Goal: Task Accomplishment & Management: Complete application form

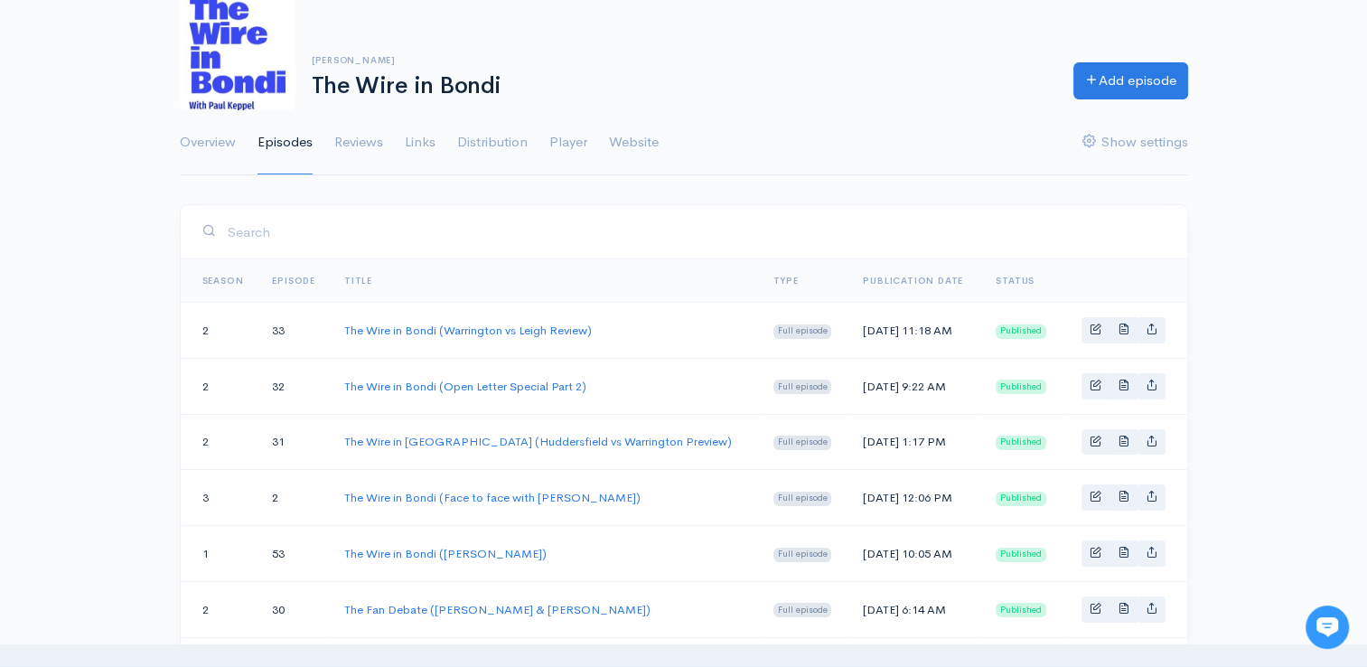
scroll to position [117, 0]
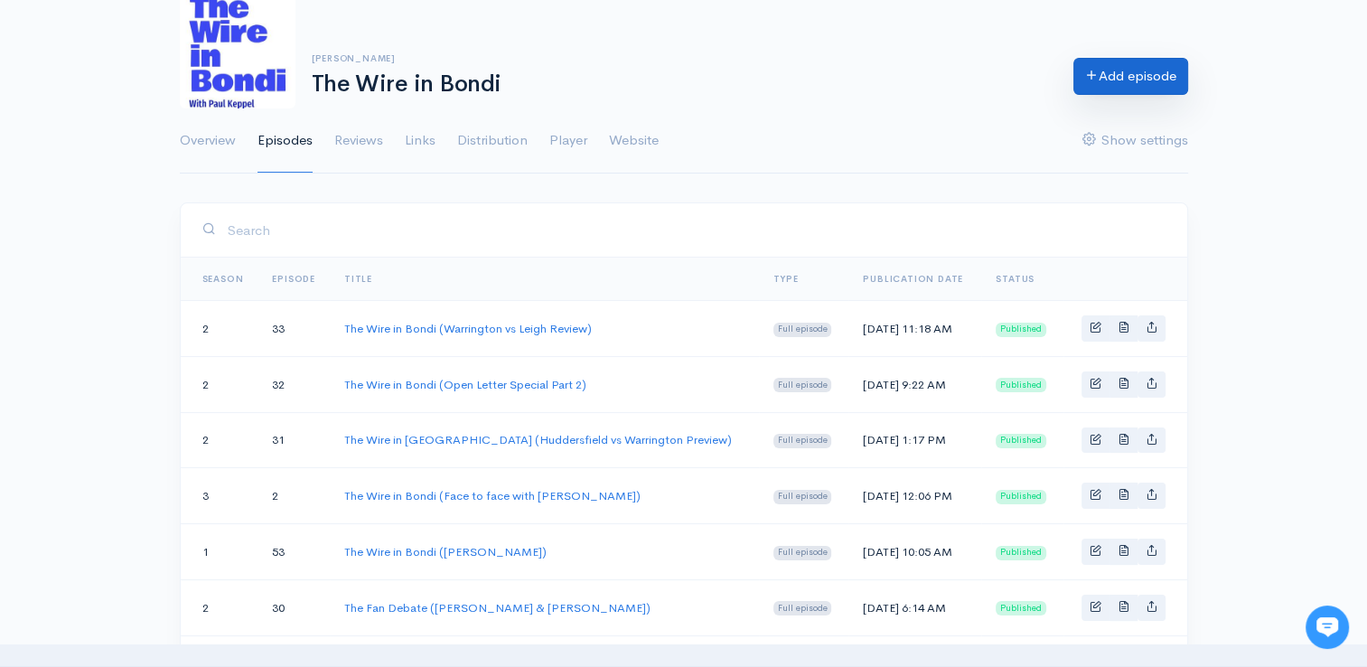
click at [1114, 90] on link "Add episode" at bounding box center [1130, 76] width 115 height 37
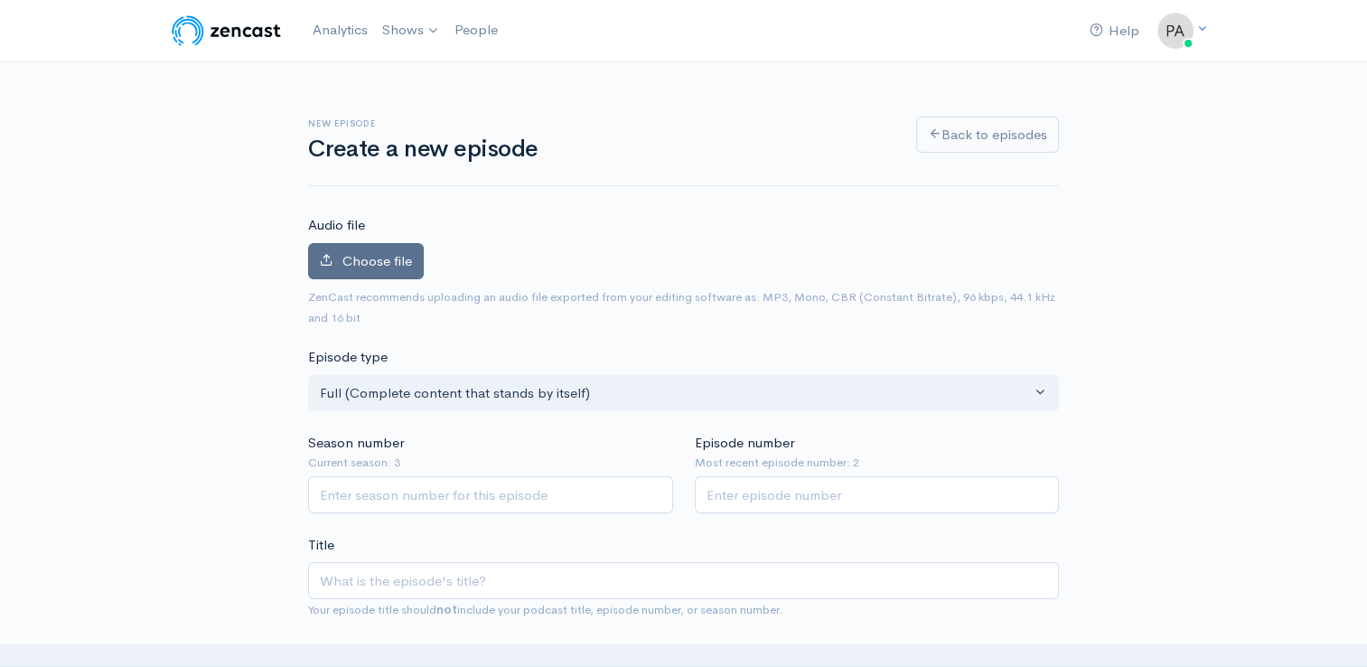
click at [354, 275] on label "Choose file" at bounding box center [366, 261] width 116 height 37
click at [0, 0] on input "Choose file" at bounding box center [0, 0] width 0 height 0
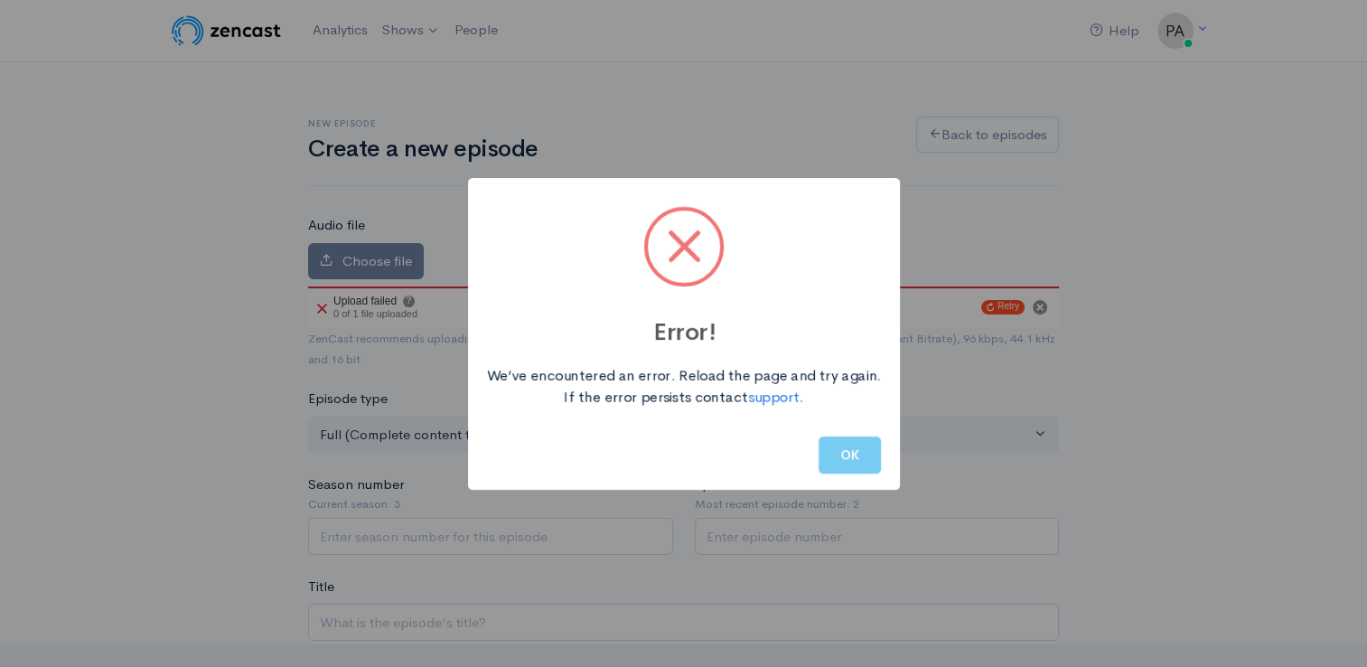
click at [842, 443] on button "OK" at bounding box center [849, 454] width 62 height 37
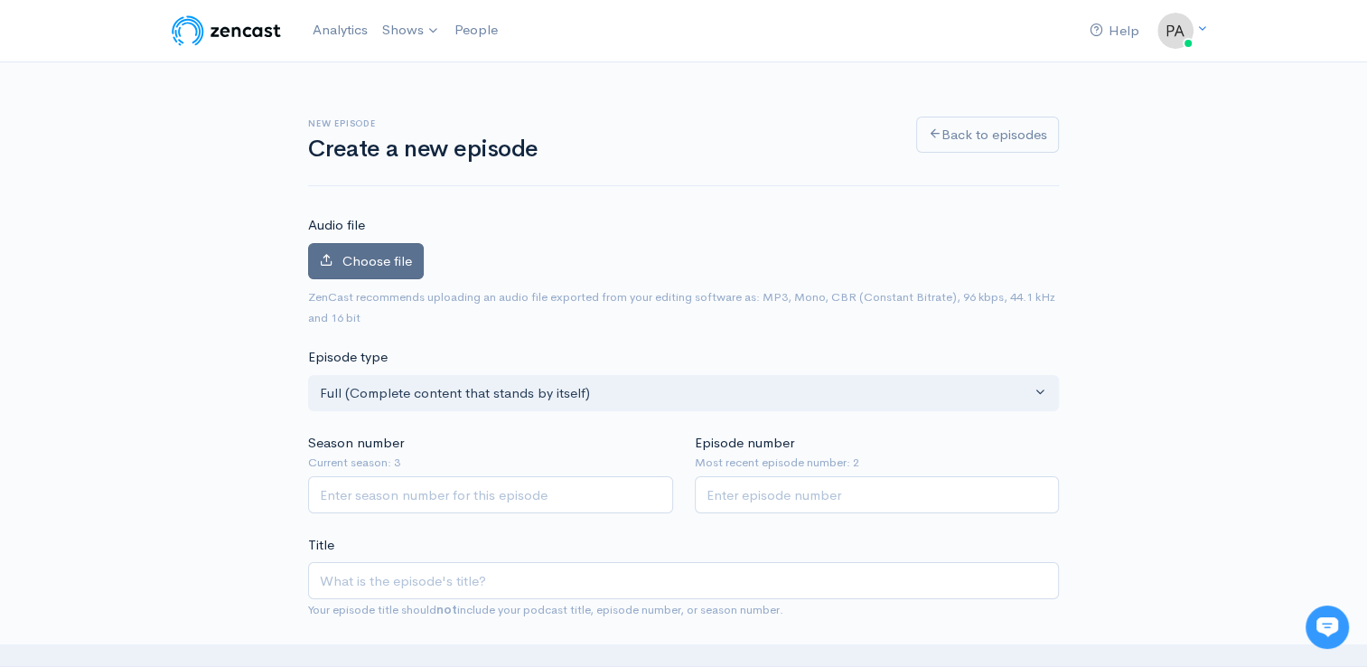
click at [346, 262] on span "Choose file" at bounding box center [377, 260] width 70 height 17
click at [0, 0] on input "Choose file" at bounding box center [0, 0] width 0 height 0
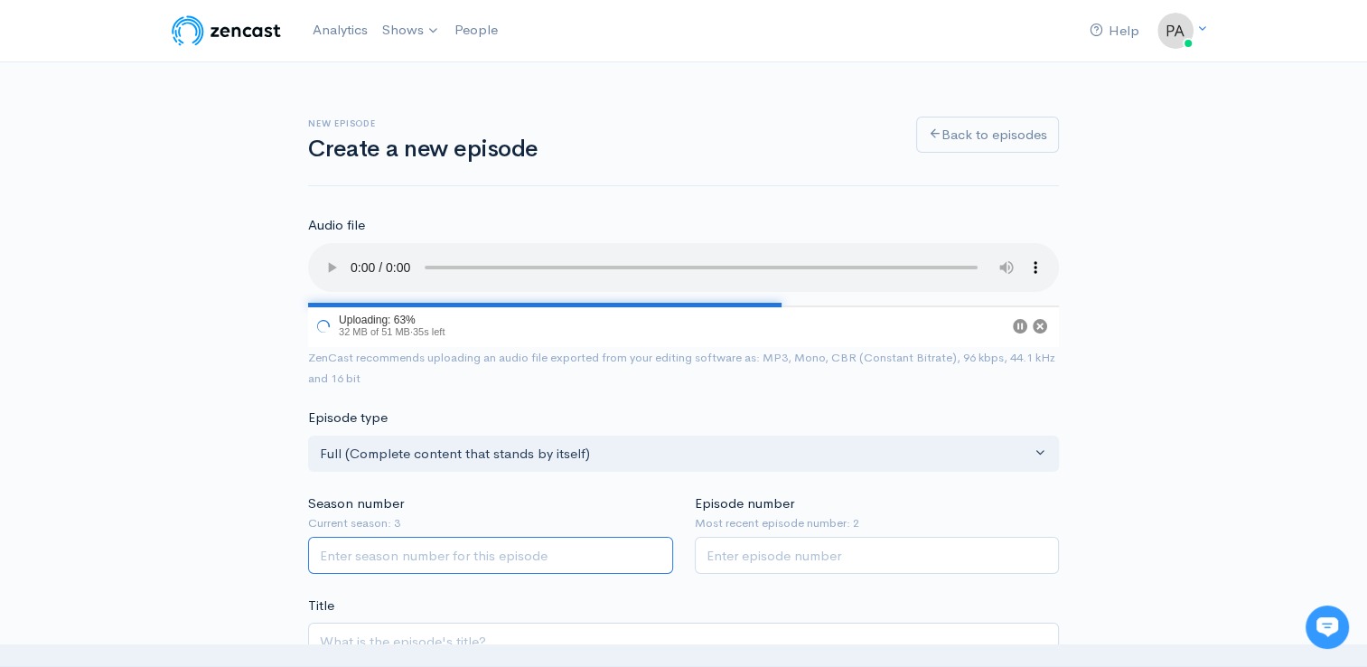
click at [489, 558] on input "Season number" at bounding box center [490, 555] width 365 height 37
type input "1"
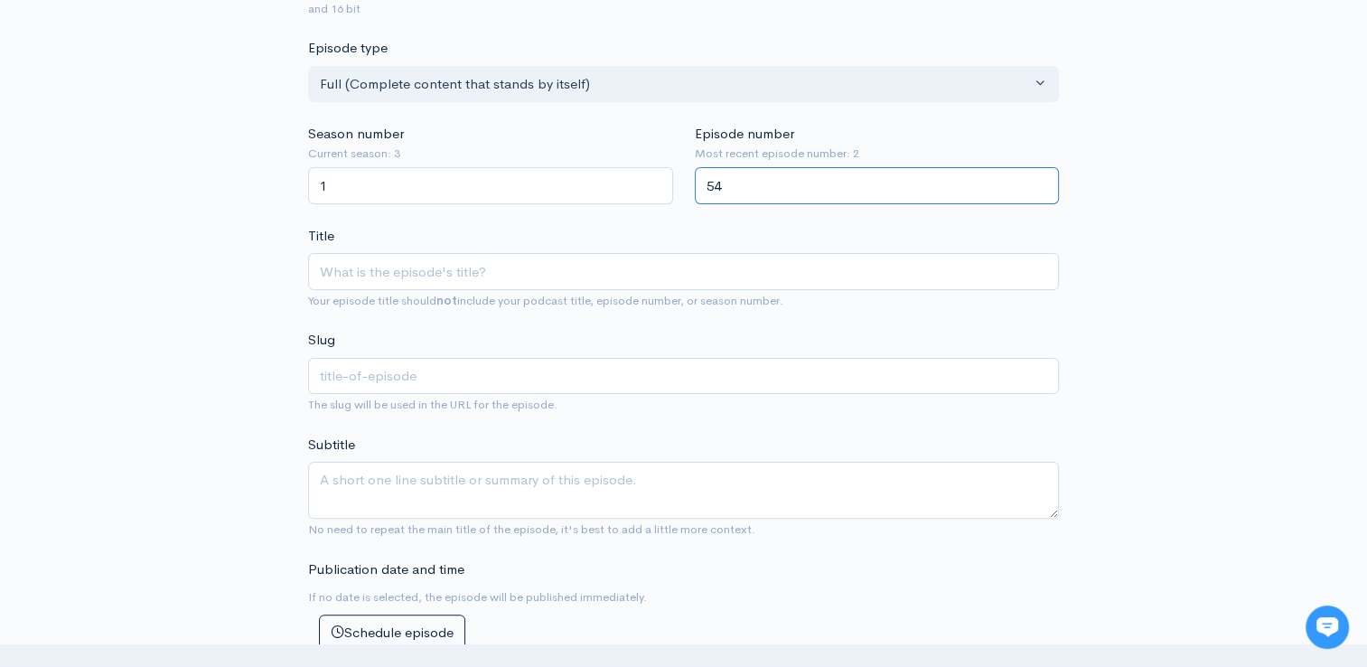
scroll to position [443, 0]
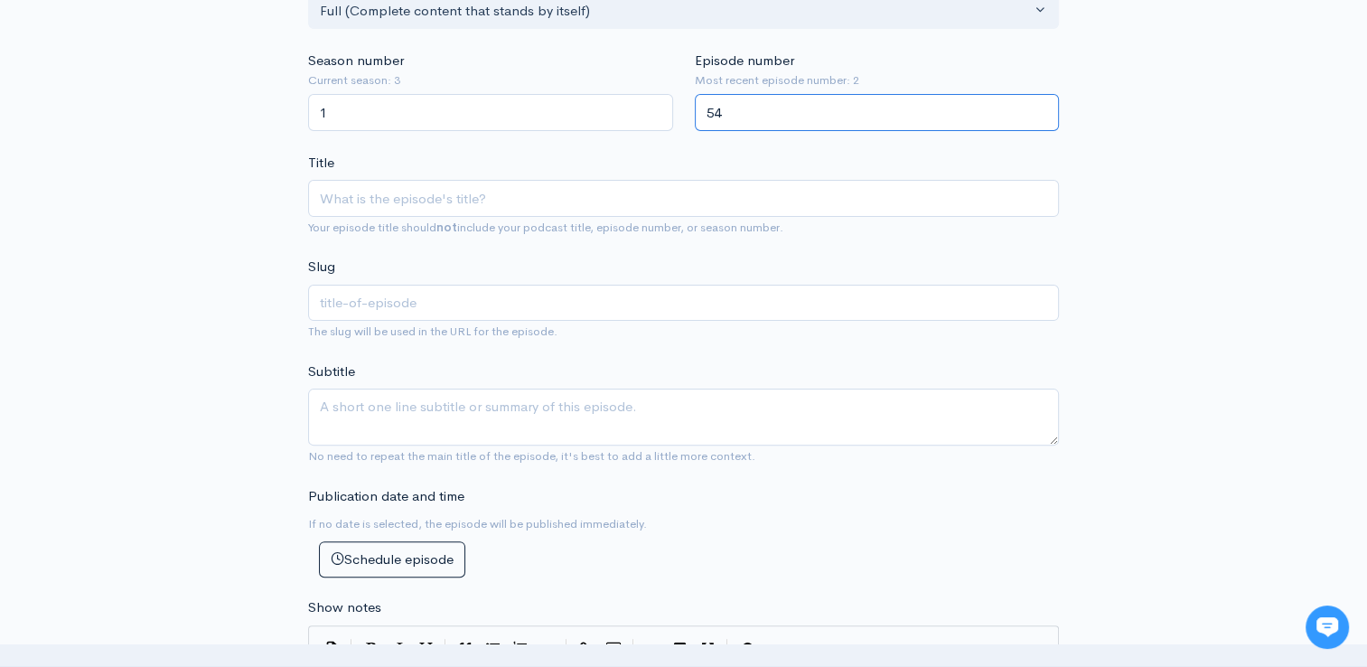
type input "54"
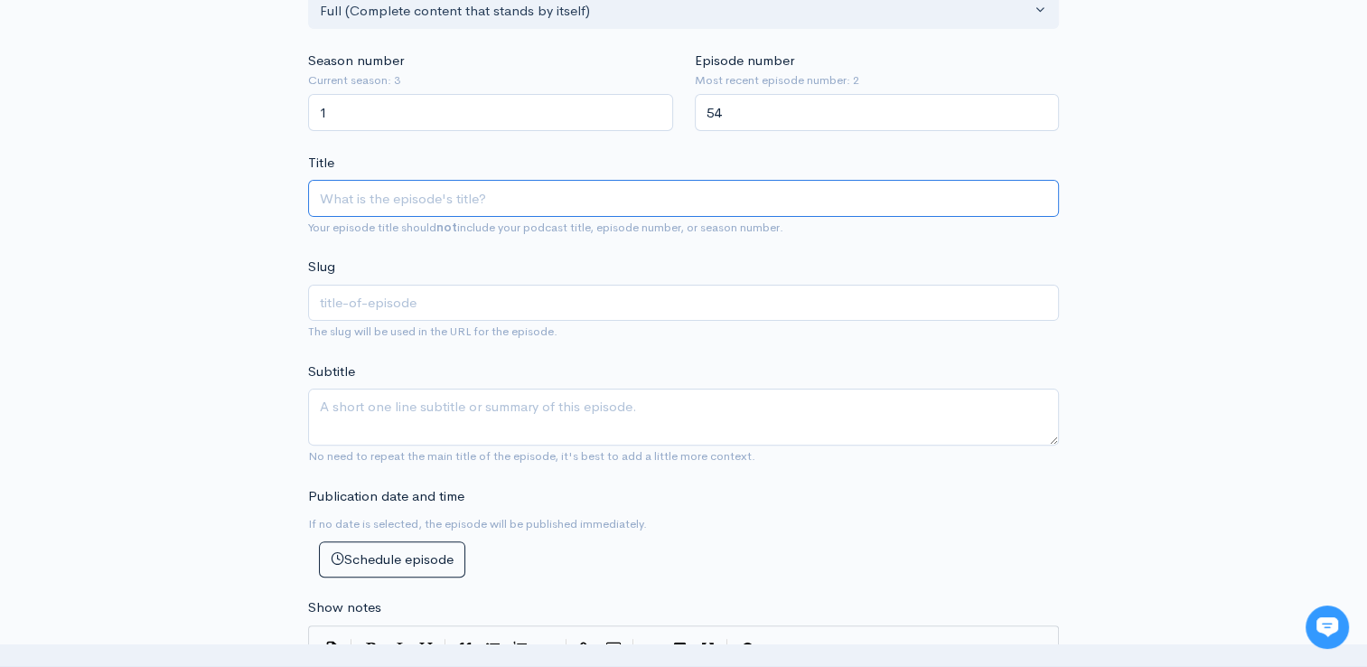
click at [437, 195] on input "Title" at bounding box center [683, 198] width 751 height 37
type input "T"
type input "t"
type input "Th"
type input "th"
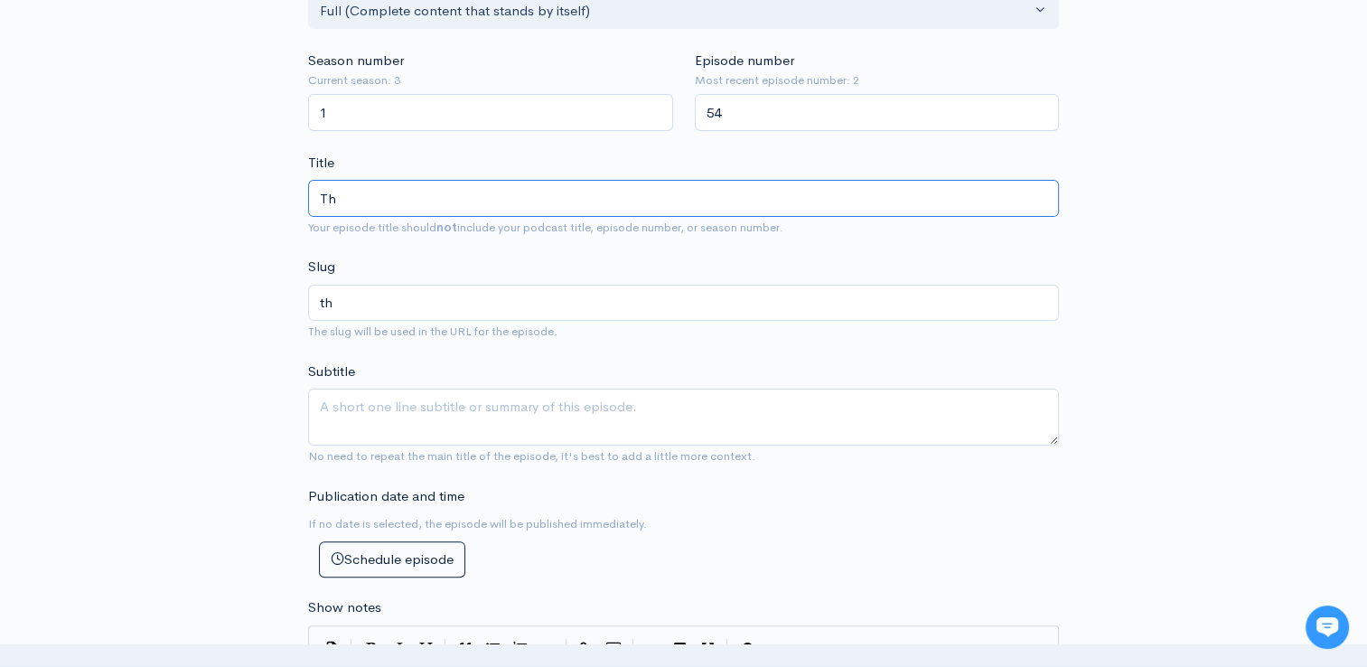
type input "The"
type input "the"
type input "The W"
type input "the-w"
type input "The Wir"
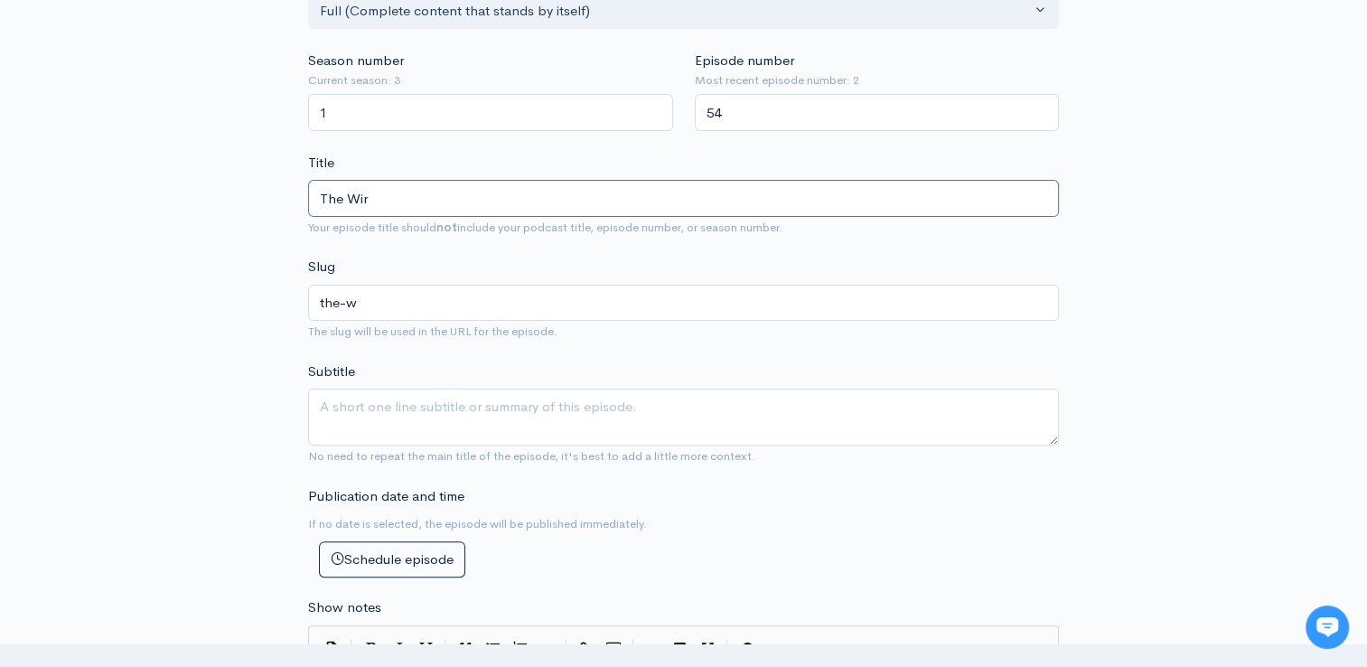
type input "the-wir"
type input "The Wire"
type input "the-wire"
type input "The Wire in"
type input "the-wire-in"
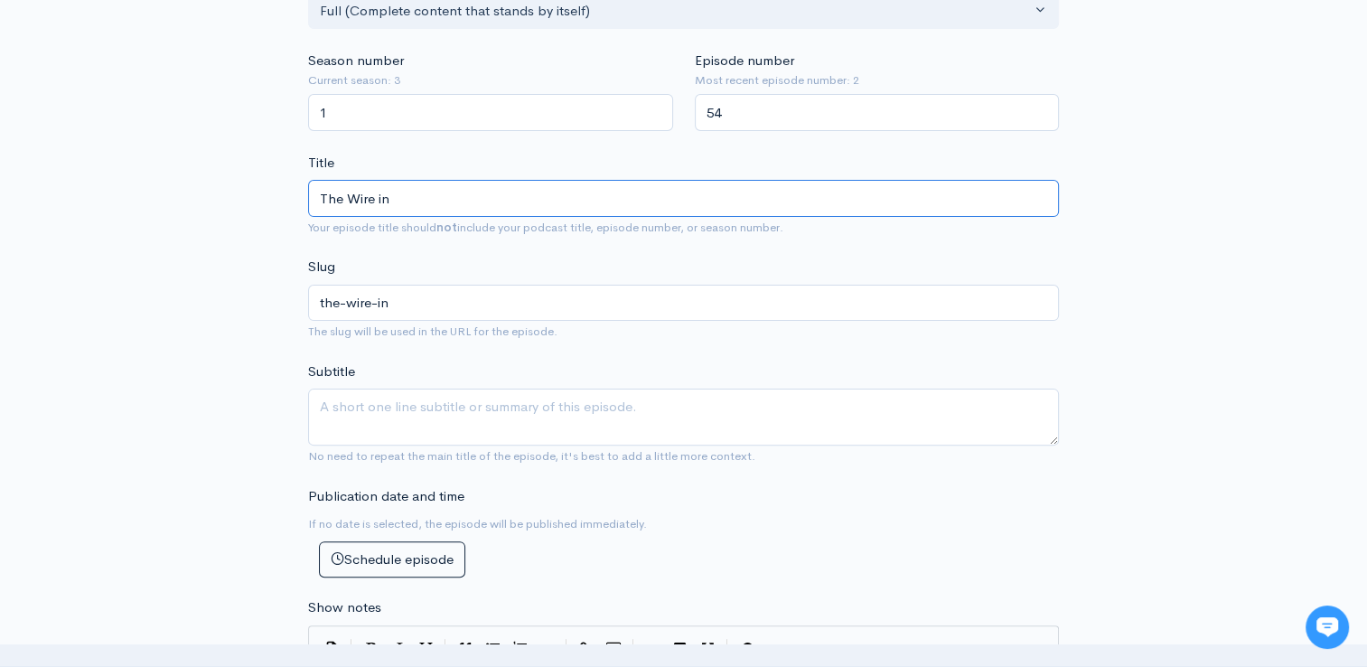
type input "The Wire in B"
type input "the-wire-in-b"
type input "The Wire in Bo"
type input "the-wire-in-bo"
type input "The Wire in Bon"
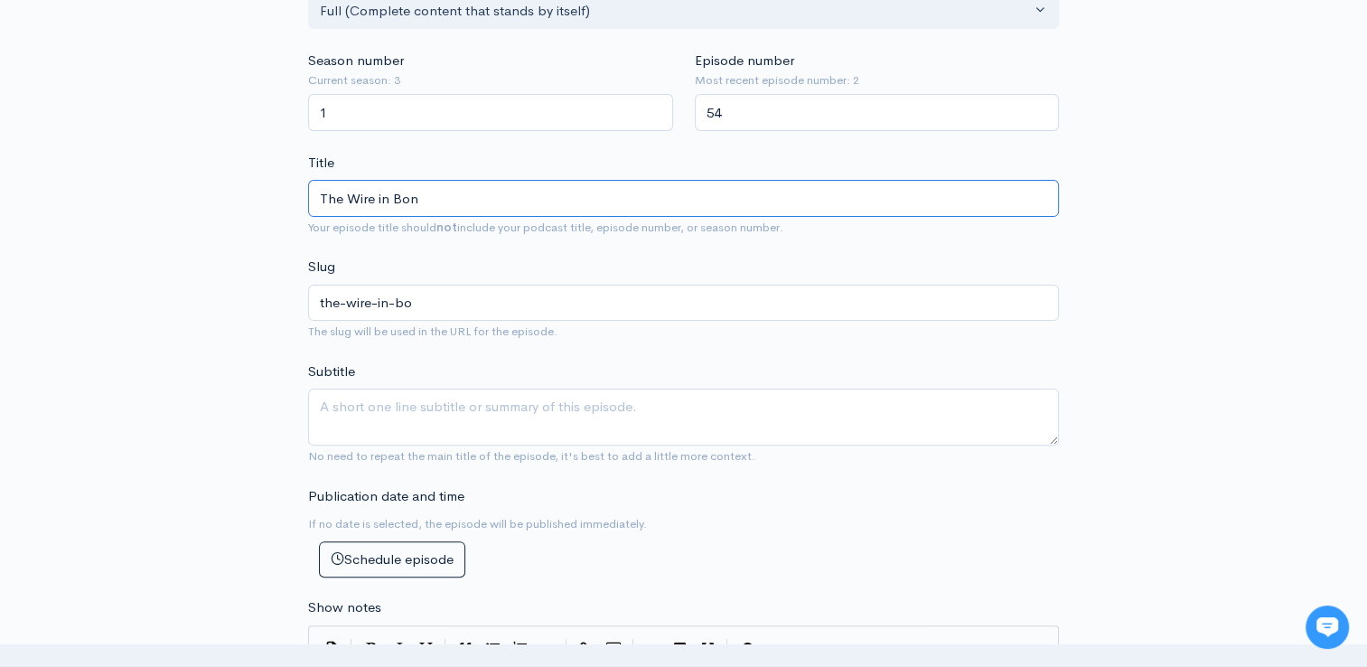
type input "the-wire-in-bon"
type input "The Wire in Bond"
type input "the-wire-in-bond"
type input "The Wire in Bondi"
type input "the-wire-in-bondi"
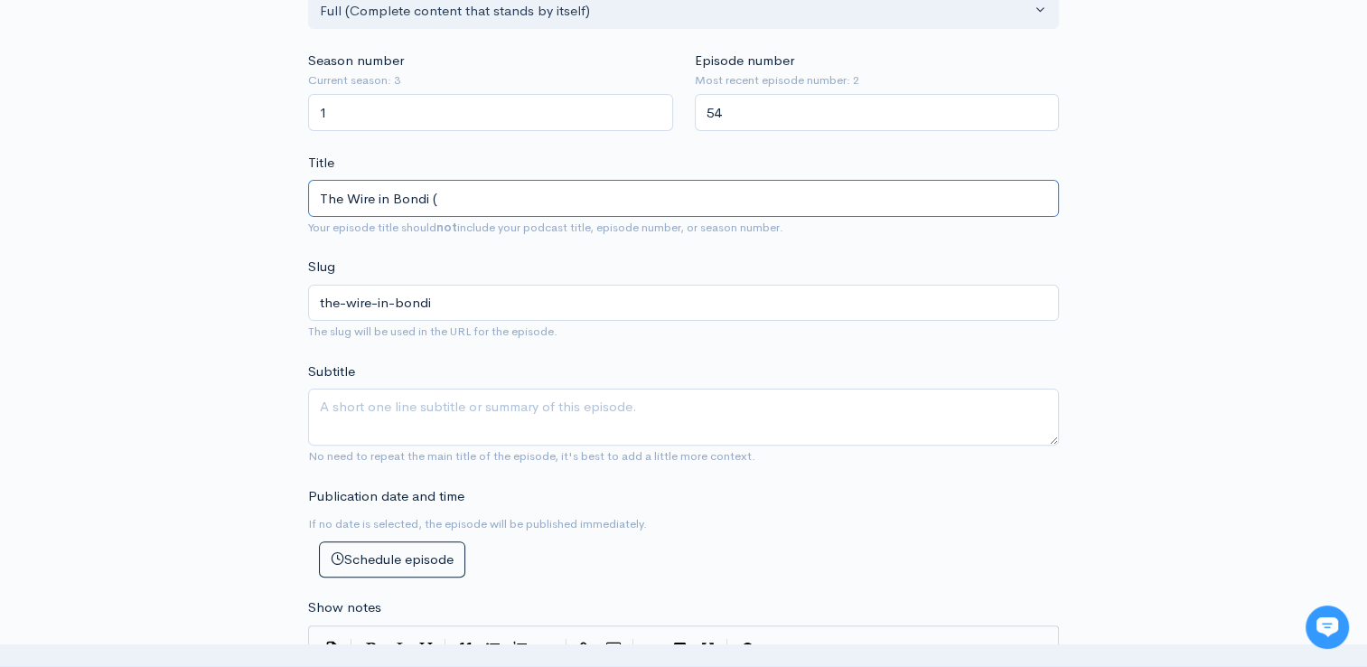
type input "The Wire in Bondi (N"
type input "the-wire-in-bondi-n"
type input "The Wire in Bondi (Ni"
type input "the-wire-in-bondi-ni"
type input "The Wire in Bondi (Nick"
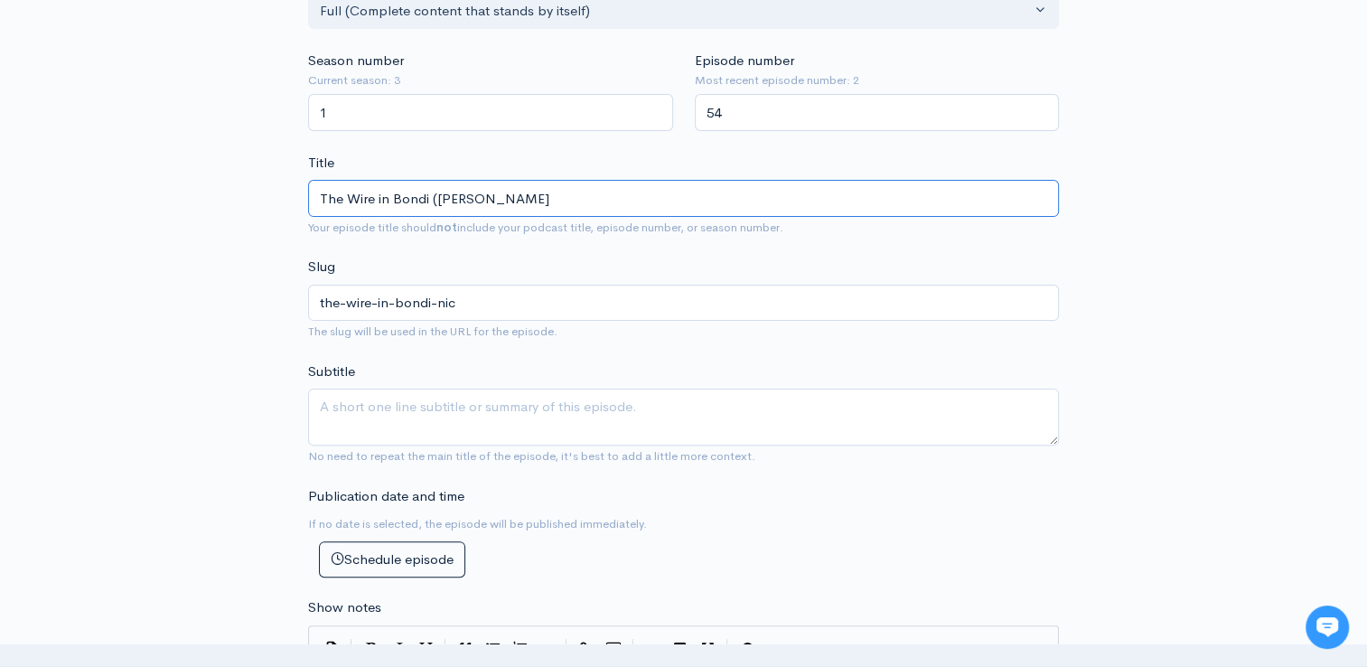
type input "the-wire-in-bondi-nick"
type input "The Wire in Bondi (Nick O"
type input "the-wire-in-bondi-nick-o"
type input "The Wire in Bondi (Nick Ow"
type input "the-wire-in-bondi-nick-ow"
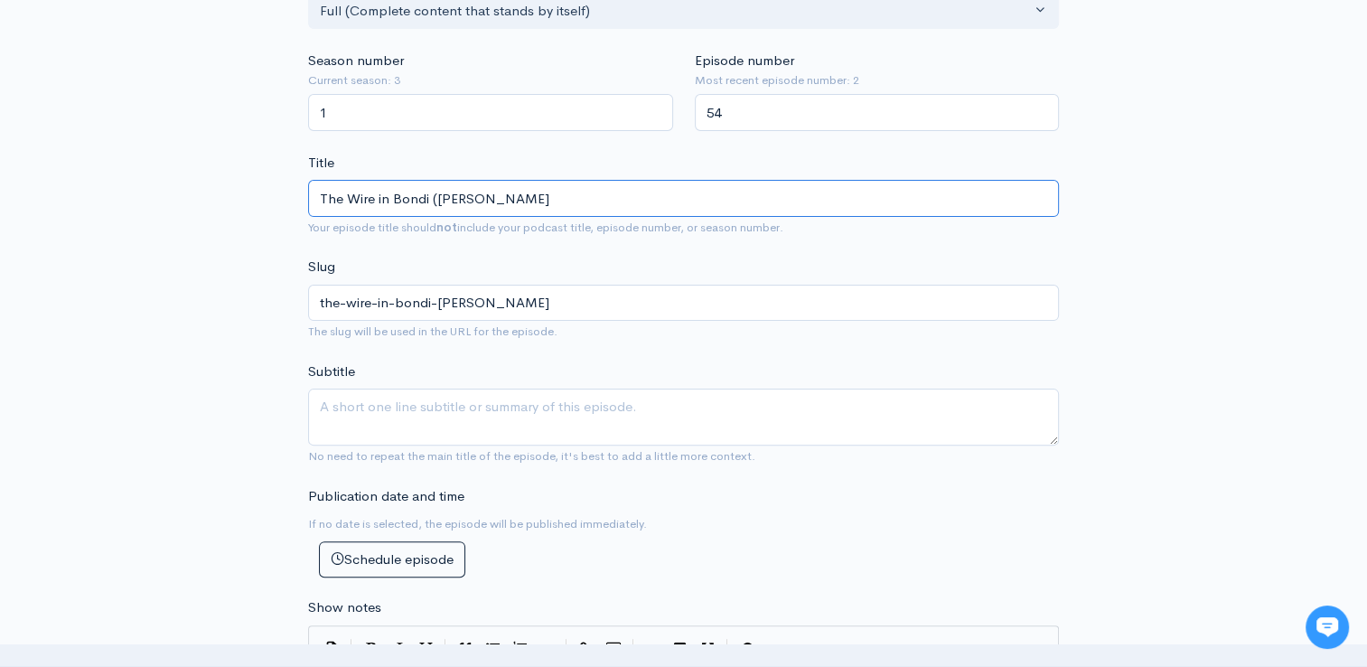
type input "The Wire in Bondi (Nick Owen"
type input "the-wire-in-bondi-nick-owen"
type input "The Wire in Bondi (Nick Owen)"
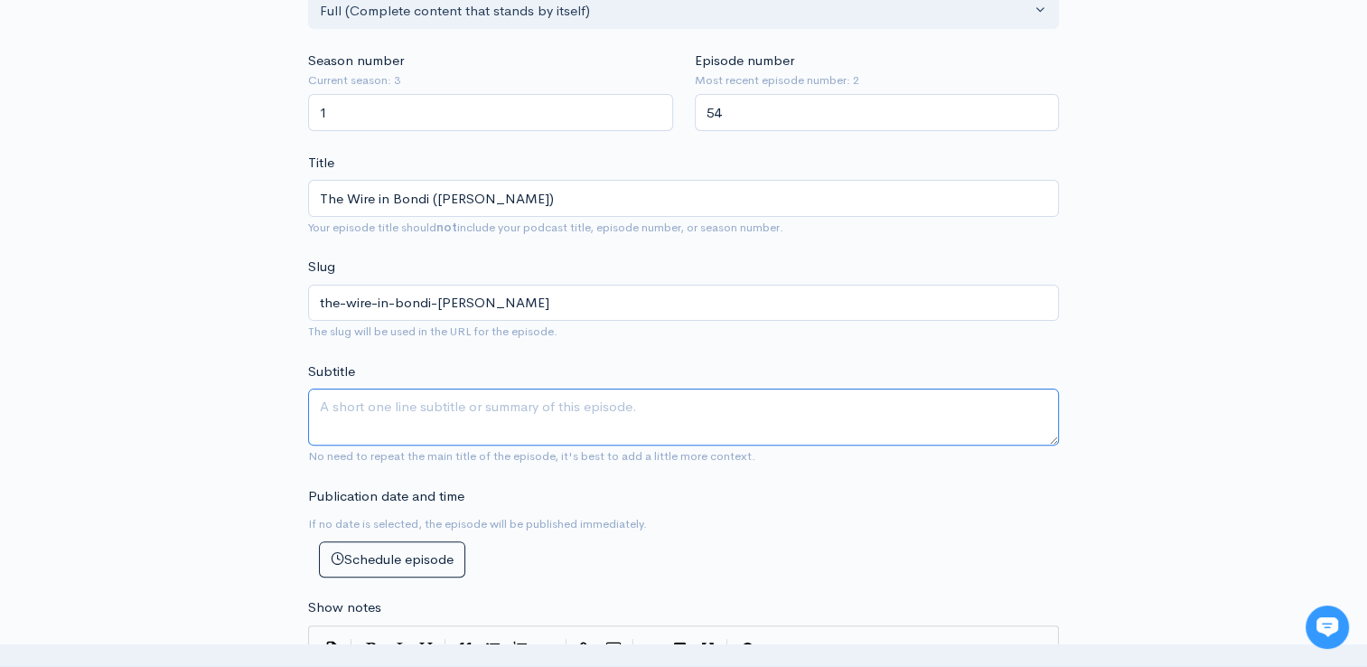
click at [383, 423] on textarea "Subtitle" at bounding box center [683, 416] width 751 height 57
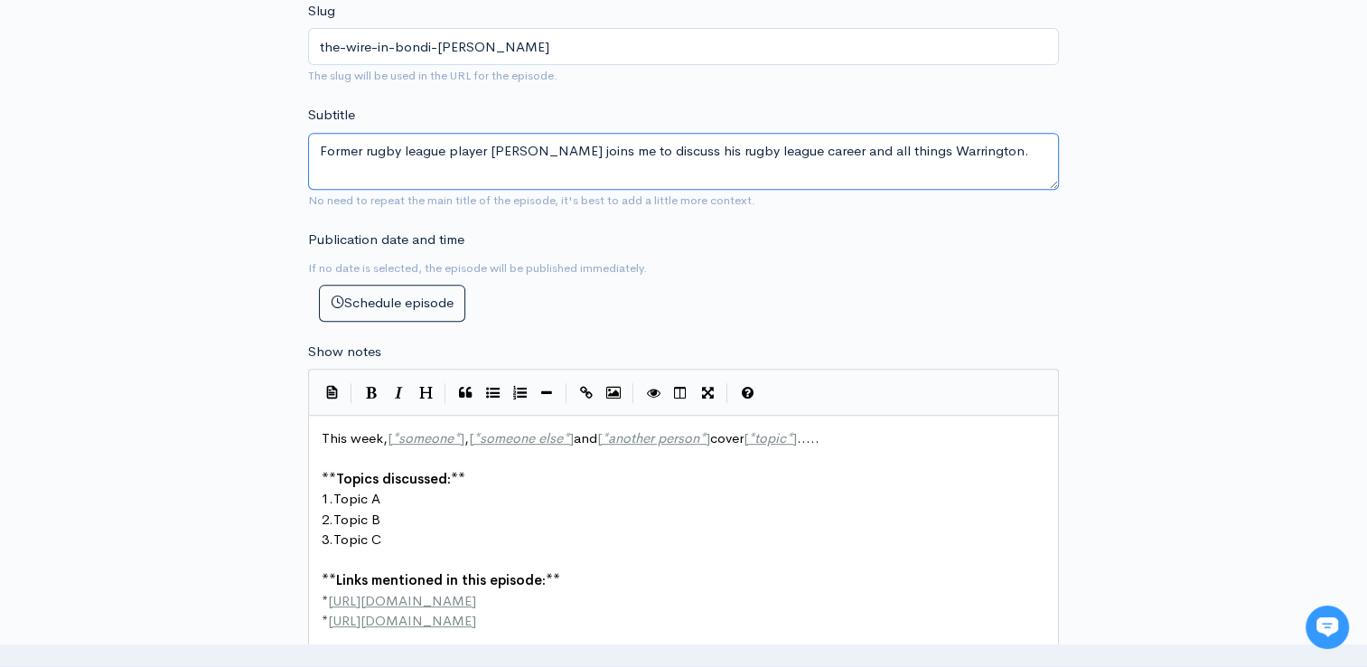
scroll to position [737, 0]
drag, startPoint x: 988, startPoint y: 145, endPoint x: 312, endPoint y: 183, distance: 677.8
click at [312, 183] on textarea "Former rugby league player Nick Owen joins me to discuss his rugby league caree…" at bounding box center [683, 164] width 751 height 57
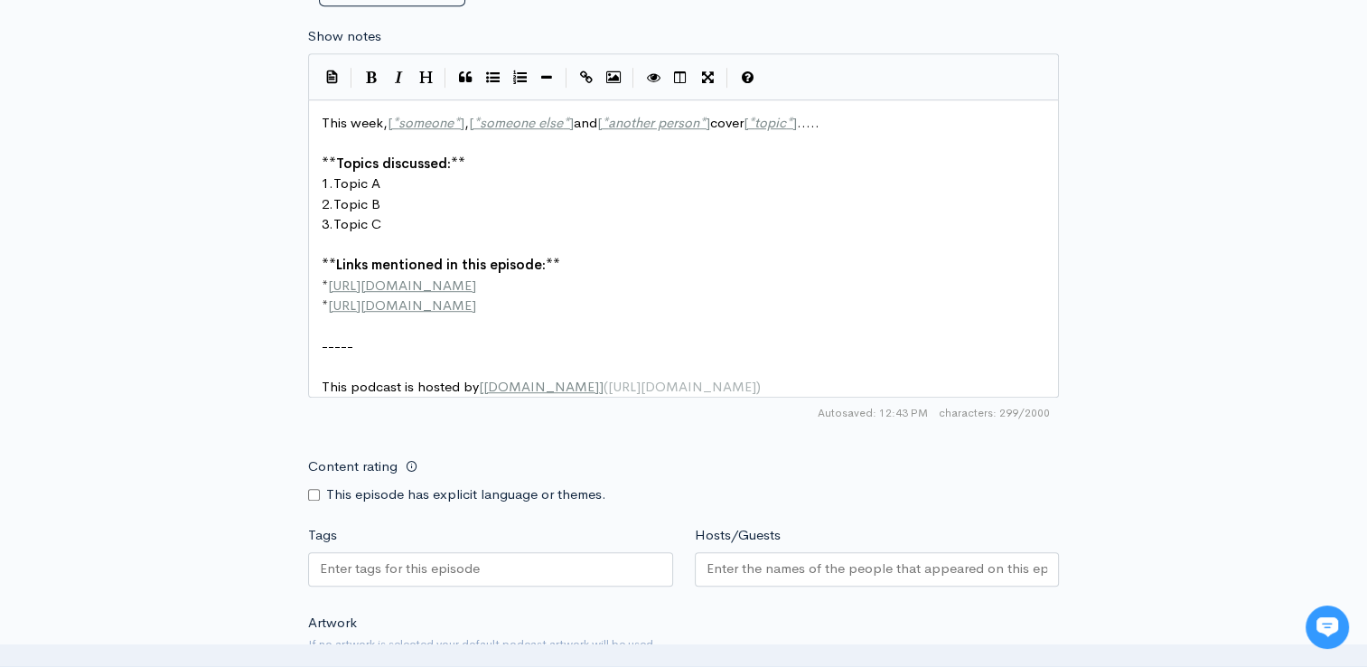
scroll to position [1100, 0]
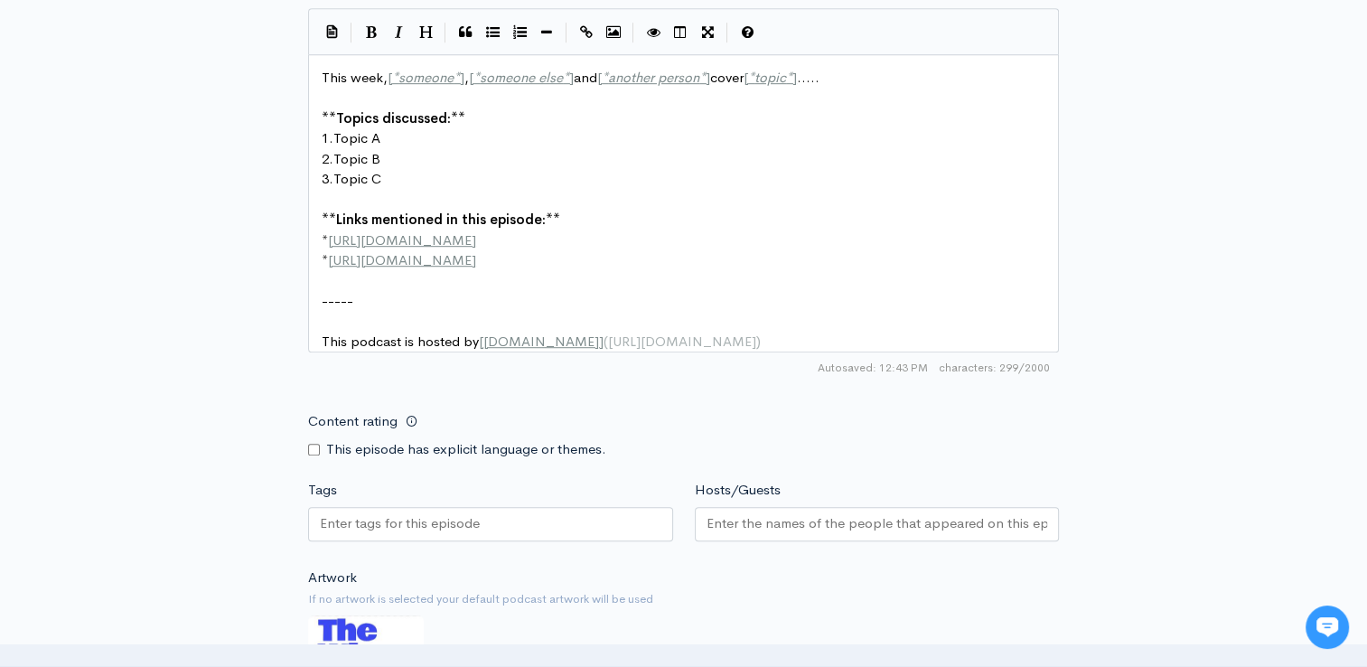
type textarea "Former rugby league player Nick Owen joins me to discuss his rugby league caree…"
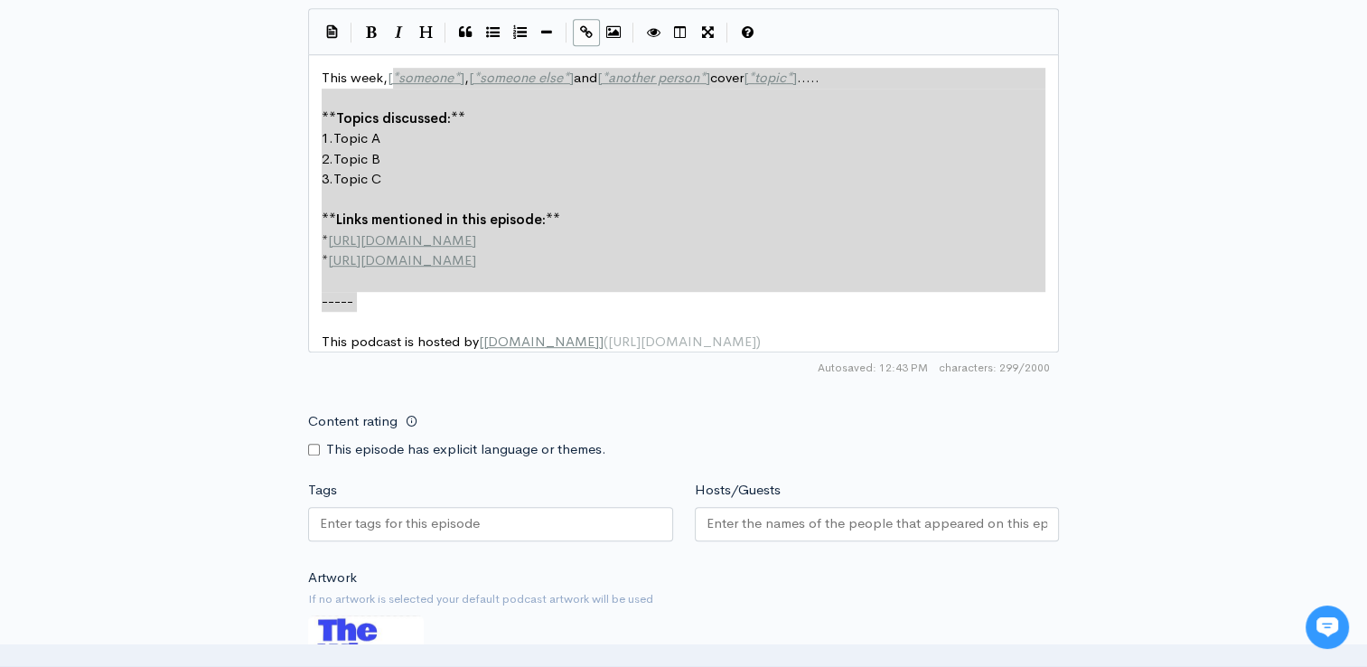
type textarea "[*someone*], [*someone else*] and [*another person*] cover [*topic*]..... **Top…"
drag, startPoint x: 372, startPoint y: 298, endPoint x: 389, endPoint y: 84, distance: 214.8
paste textarea
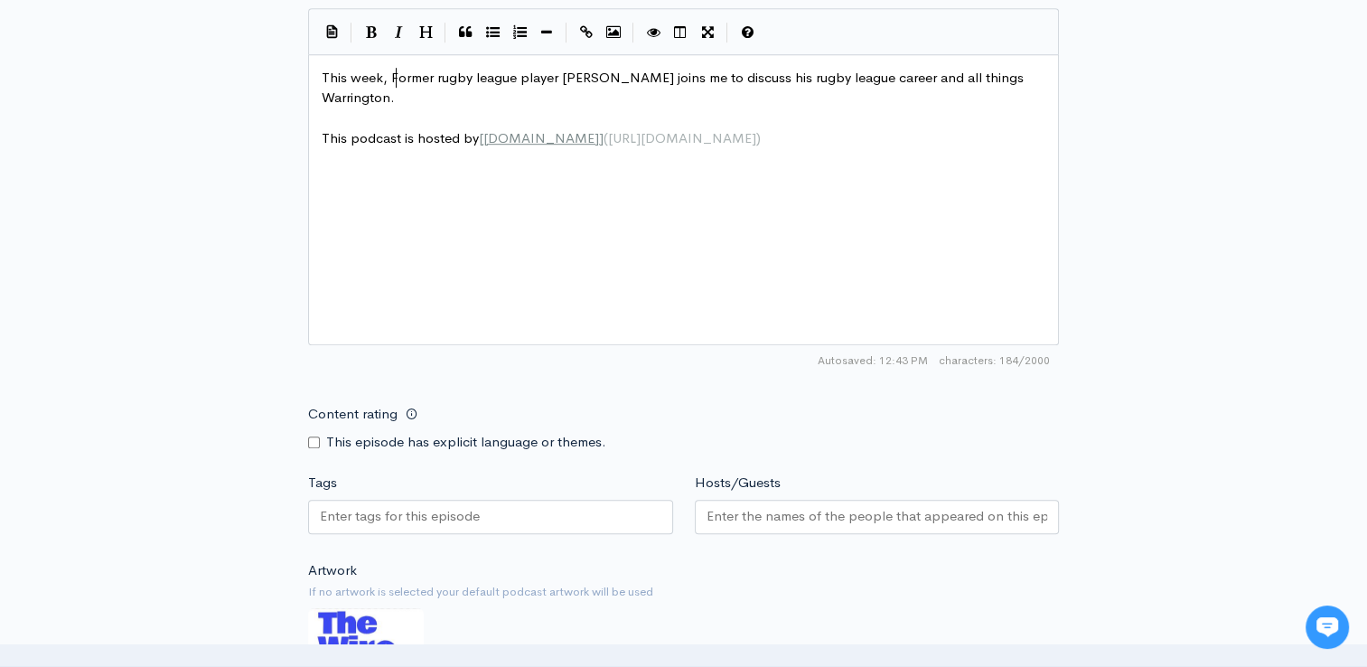
click at [393, 77] on span "This week, Former rugby league player Nick Owen joins me to discuss his rugby l…" at bounding box center [675, 88] width 706 height 38
type textarea "f"
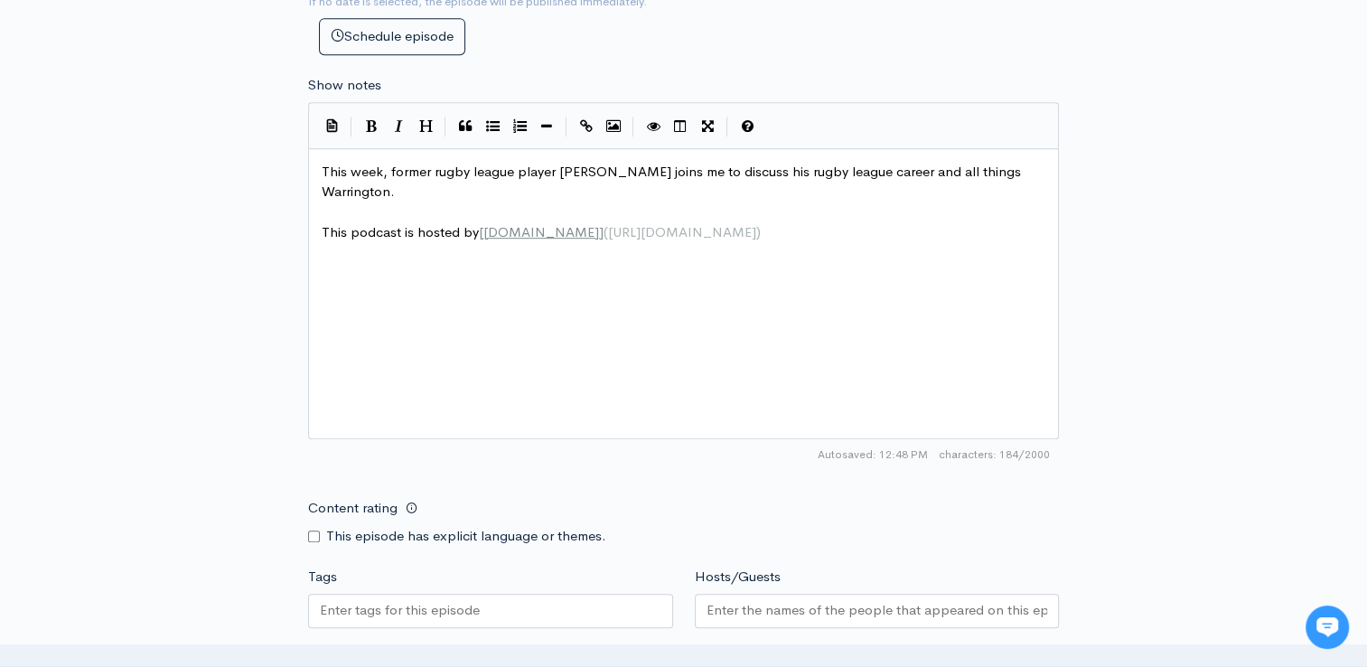
scroll to position [965, 0]
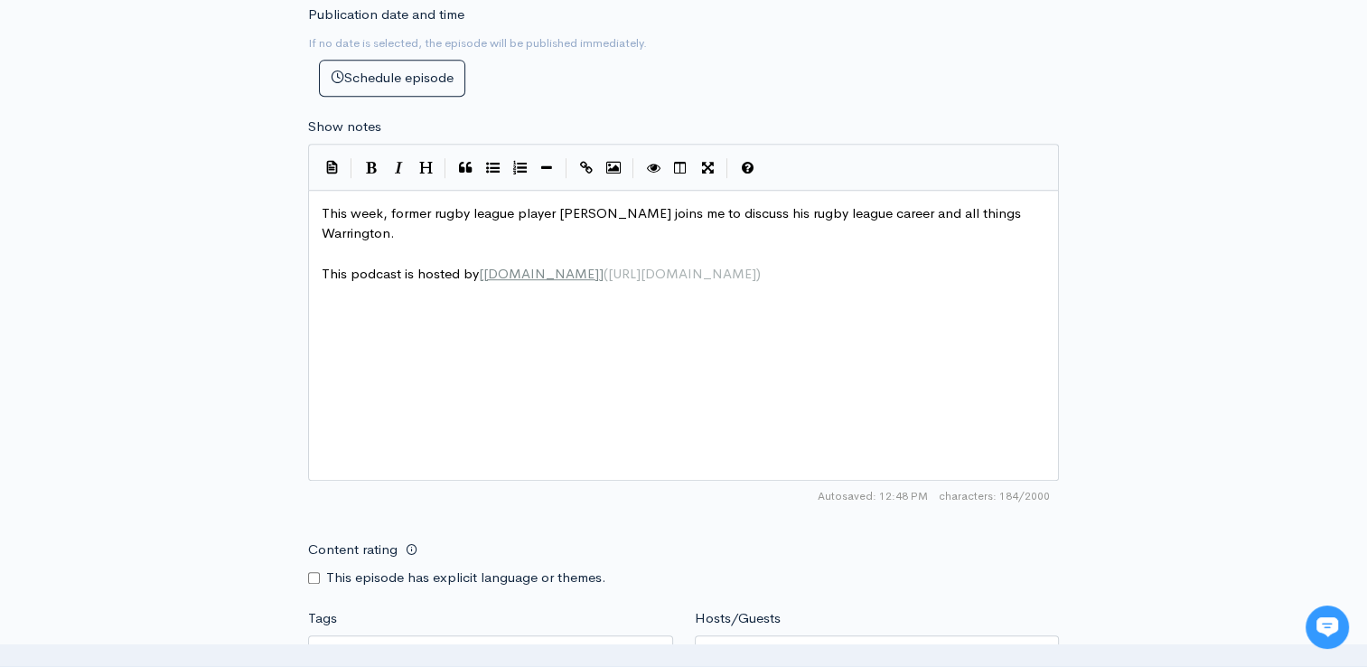
click at [429, 217] on span "This week, former rugby league player Nick Owen joins me to discuss his rugby l…" at bounding box center [673, 223] width 703 height 38
click at [412, 228] on pre "This week, former rugby league player Nick Owen joins me to discuss his rugby l…" at bounding box center [690, 223] width 744 height 41
type textarea "Nick discuse"
type textarea "speaks abotu h"
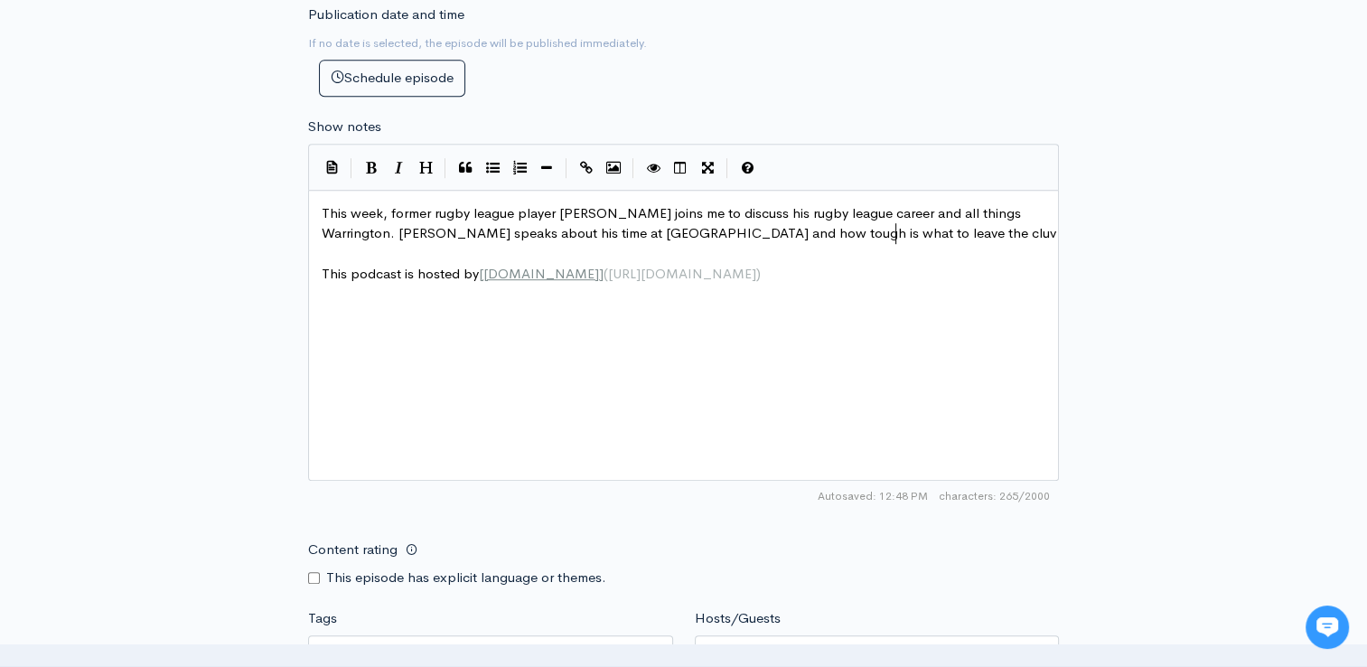
type textarea "ut his time at Warrington and how tough is what to leave the cluv t"
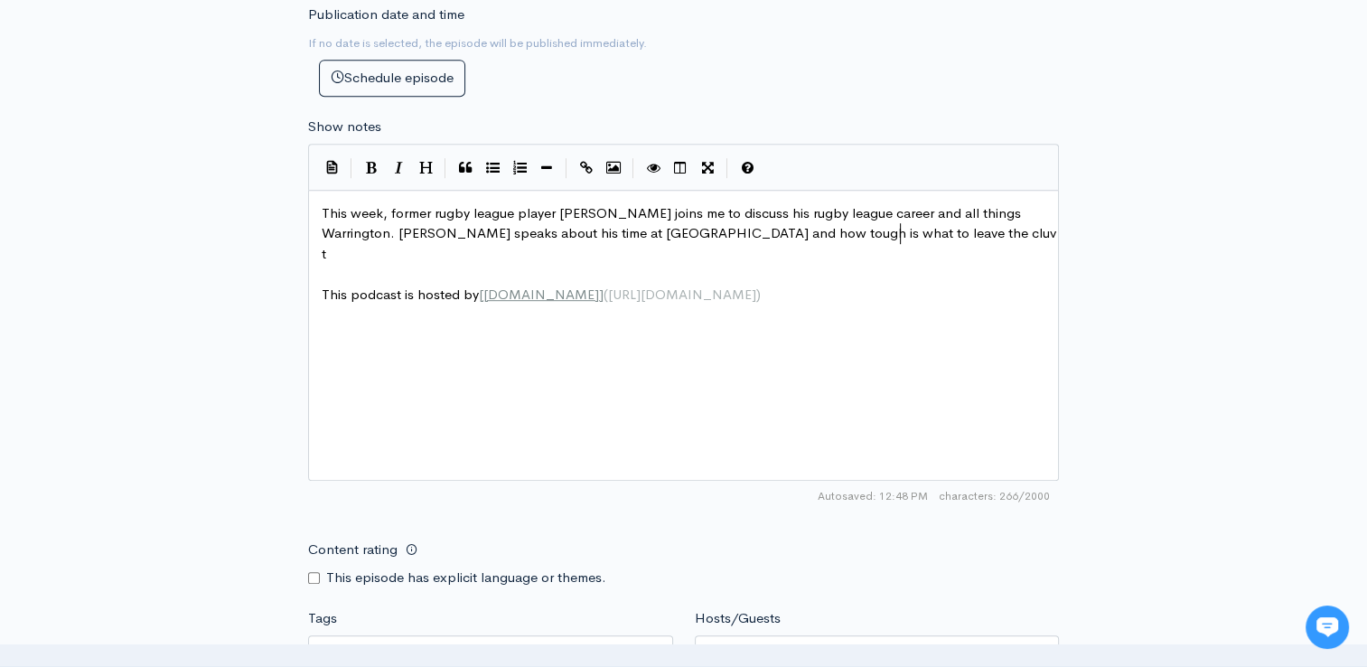
scroll to position [6, 401]
type textarea "b to move ot"
type textarea "to Leigh to seek git"
type textarea "firt"
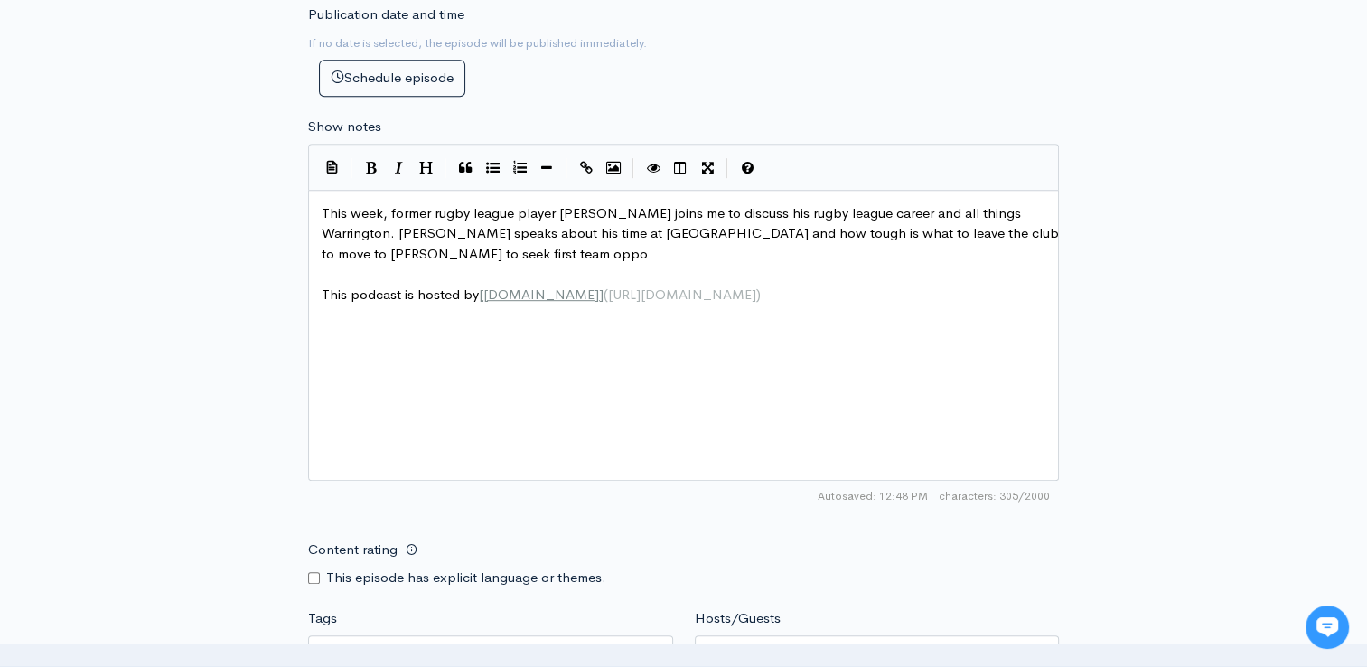
type textarea "st team oppor"
type textarea "oppour"
type textarea "chances. We chat about him making his super league debit"
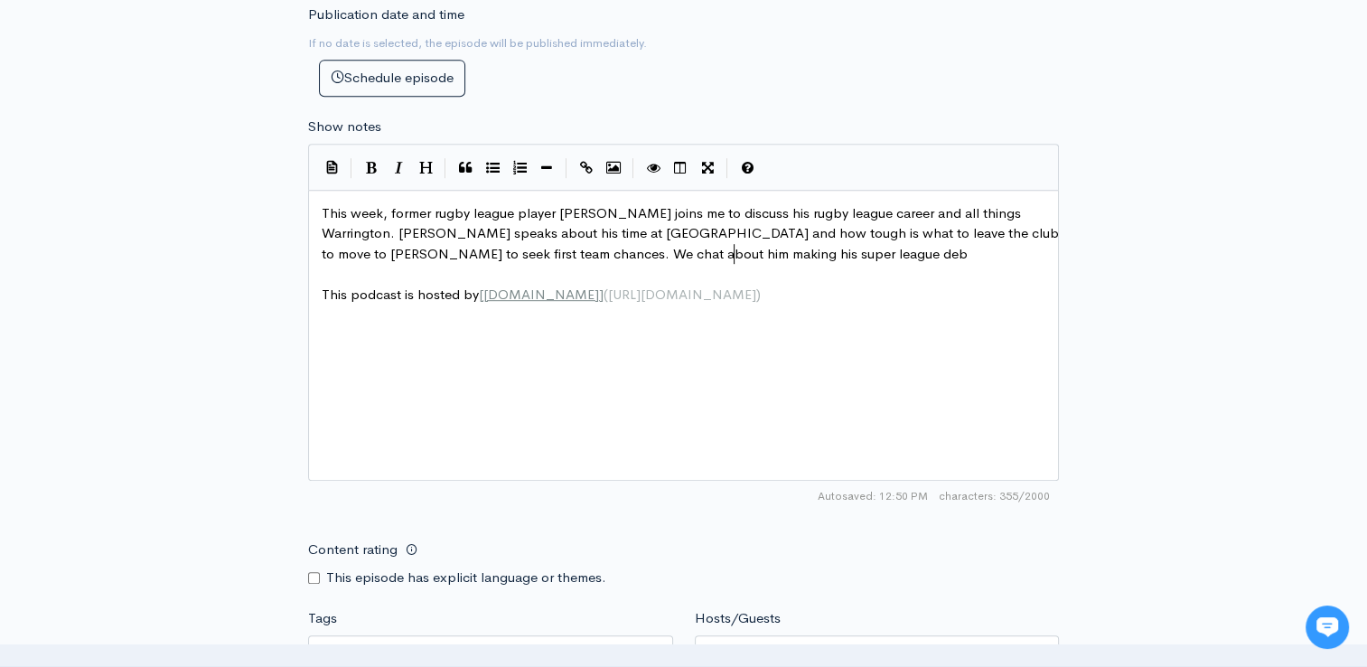
type textarea "t"
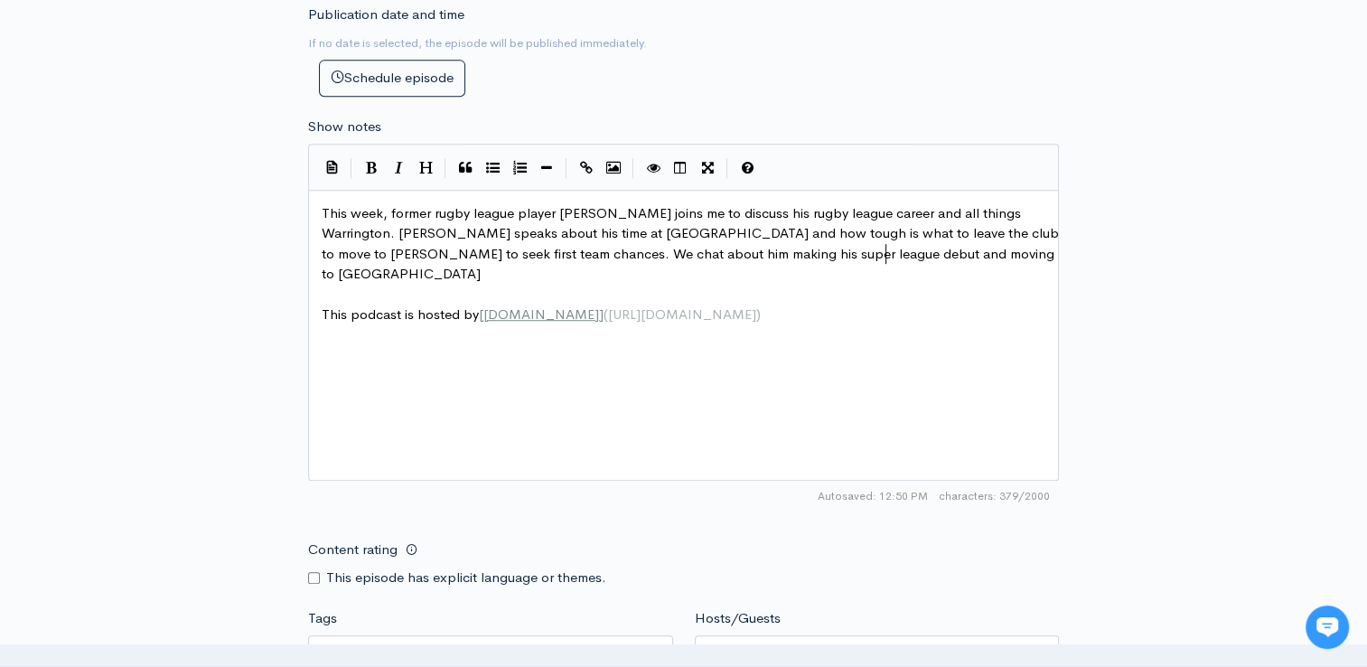
type textarea "ut and moving to Barrow a"
type textarea ", moving to barrow ans t"
type textarea "d then ulimately decd"
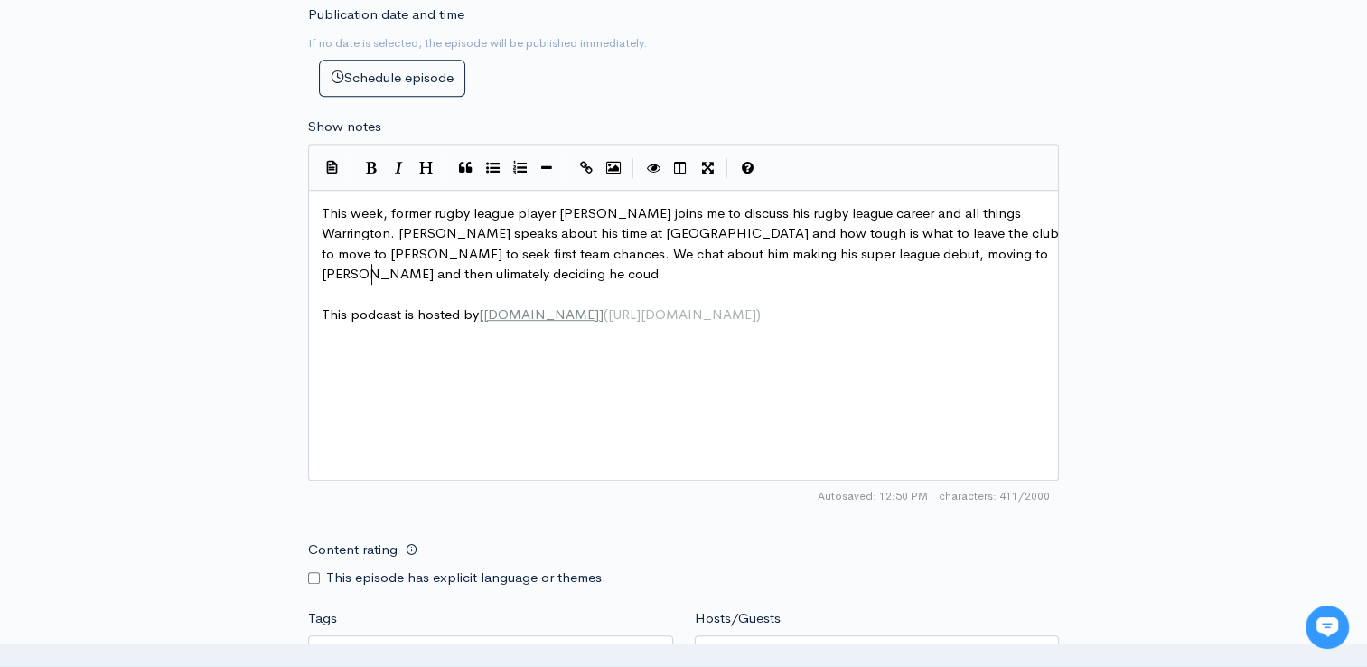
type textarea "iding he coudl"
type textarea "ldn't carry on with rugy"
type textarea "ny"
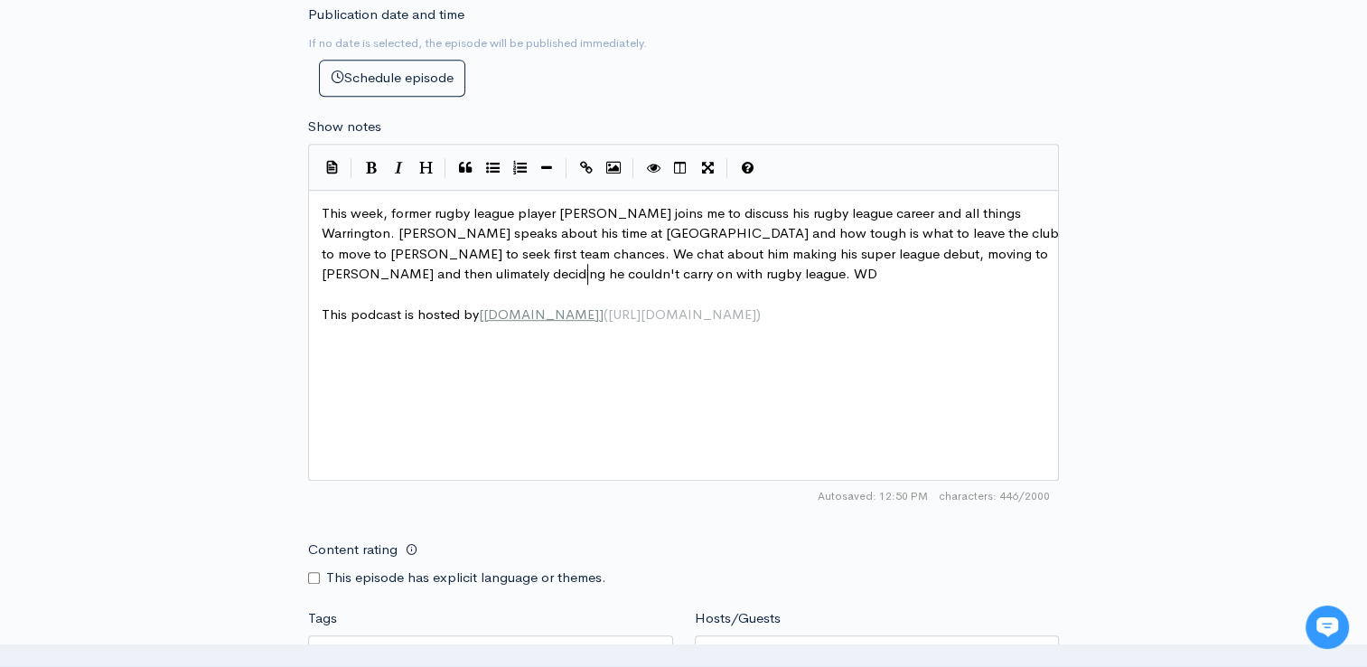
type textarea "by league. WD"
type textarea "e go in depth on weh"
type textarea "aht"
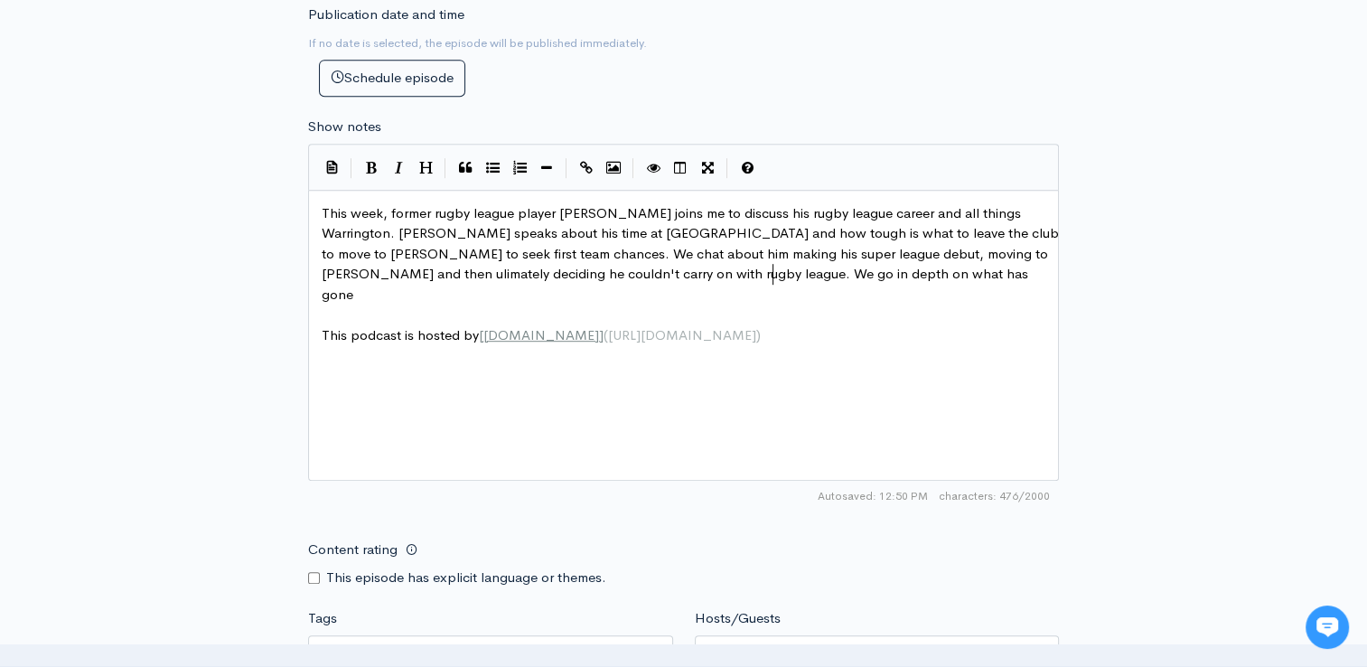
type textarea "hat has gone et"
type textarea "wrong for Warrington this season and what he belives will"
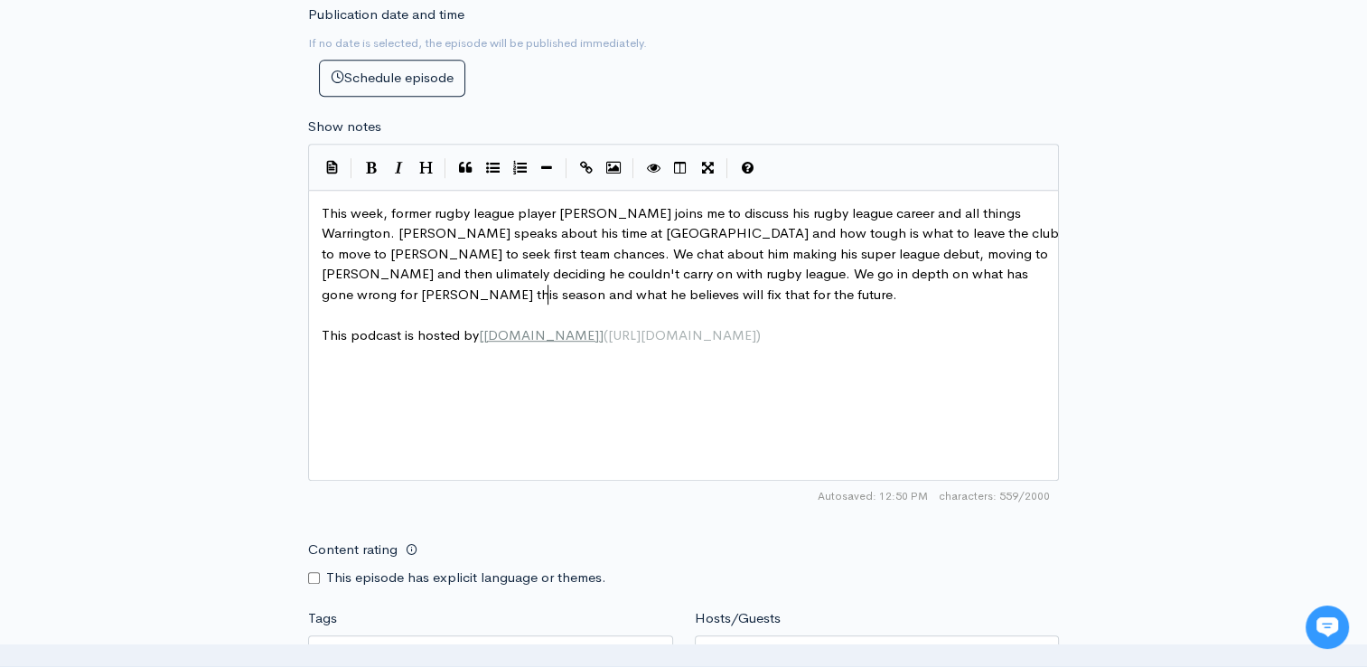
type textarea "eves will fix that for the future."
click at [791, 222] on span "This week, former rugby league player Nick Owen joins me to discuss his rugby l…" at bounding box center [692, 253] width 741 height 98
type textarea "as"
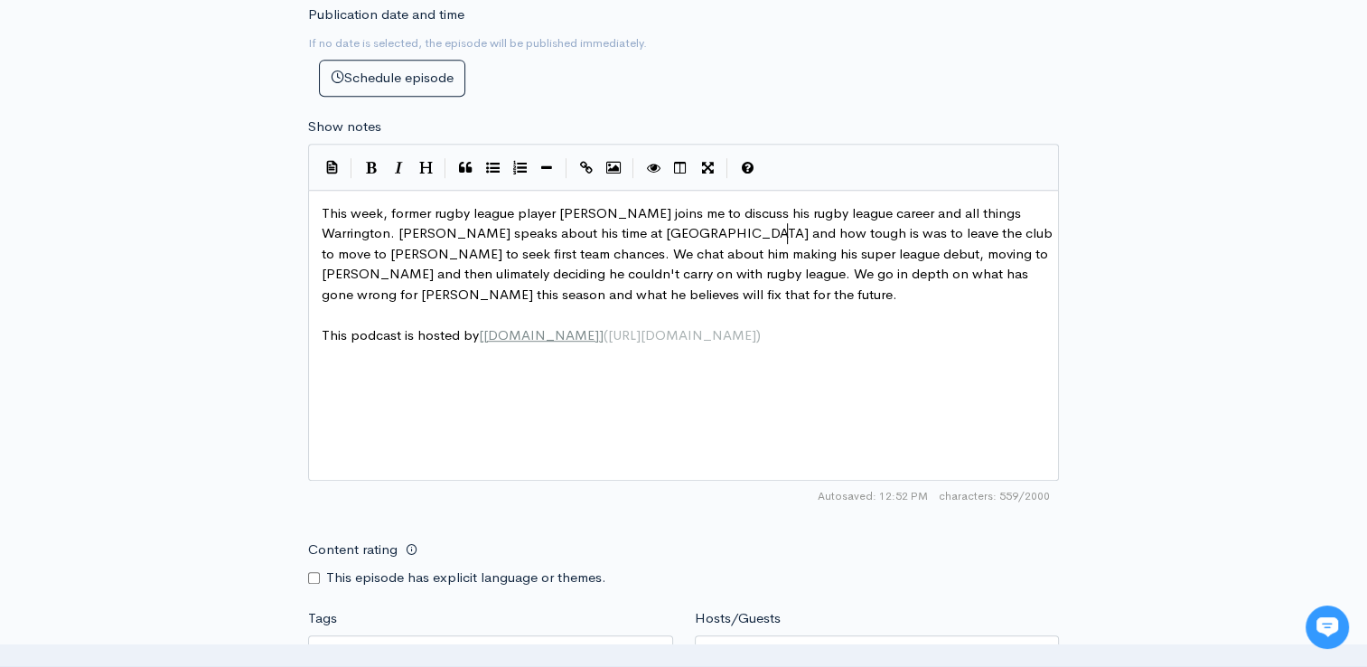
click at [463, 293] on span "This week, former rugby league player Nick Owen joins me to discuss his rugby l…" at bounding box center [689, 253] width 734 height 98
type textarea "iyt"
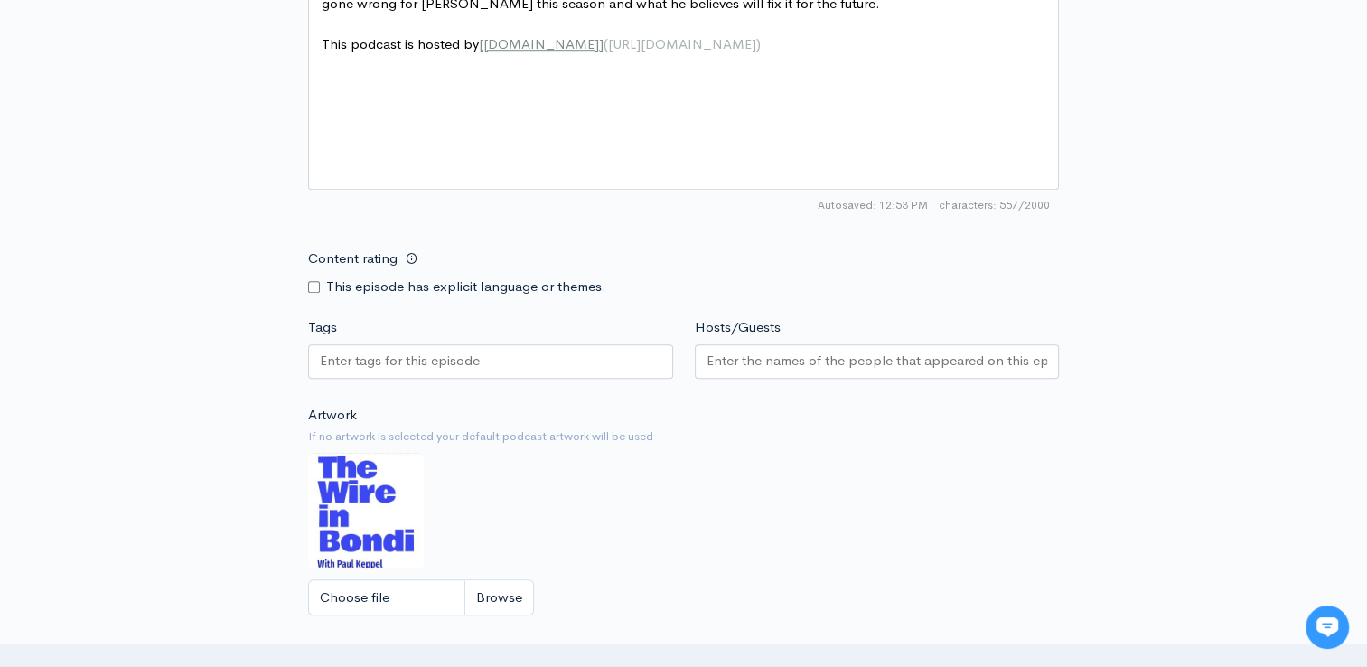
scroll to position [1382, 0]
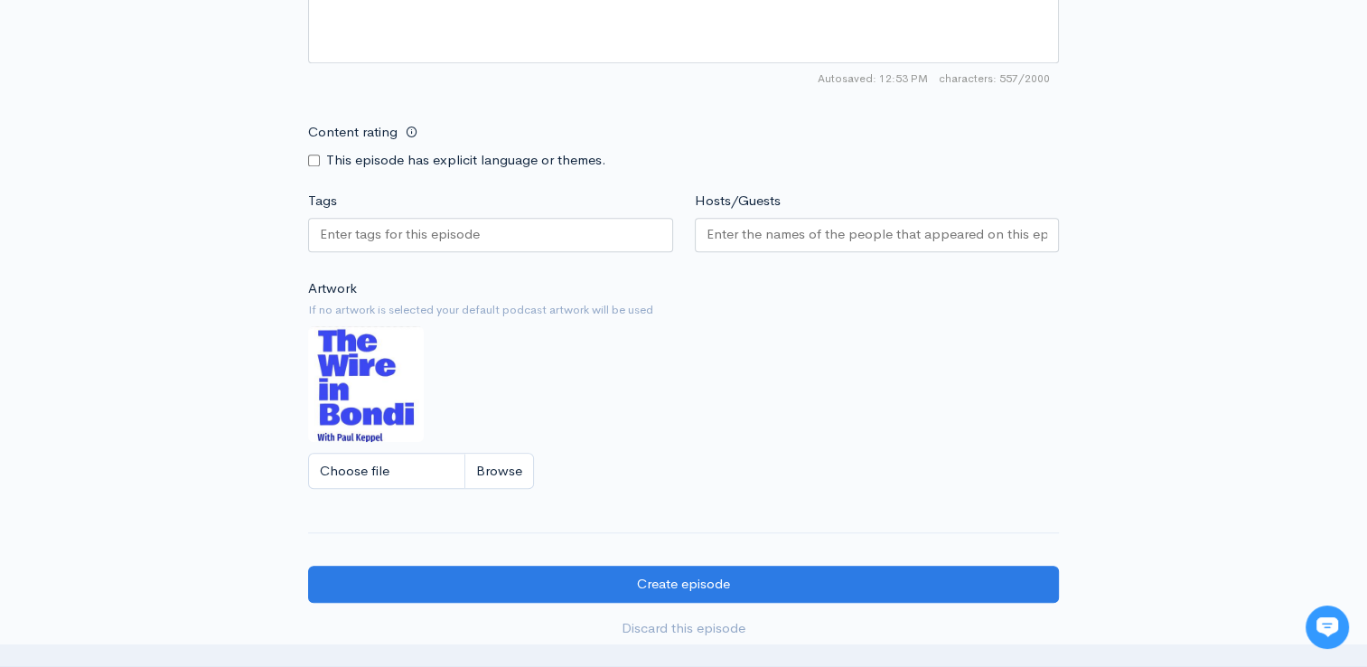
type textarea "t"
click at [486, 229] on div at bounding box center [490, 235] width 365 height 34
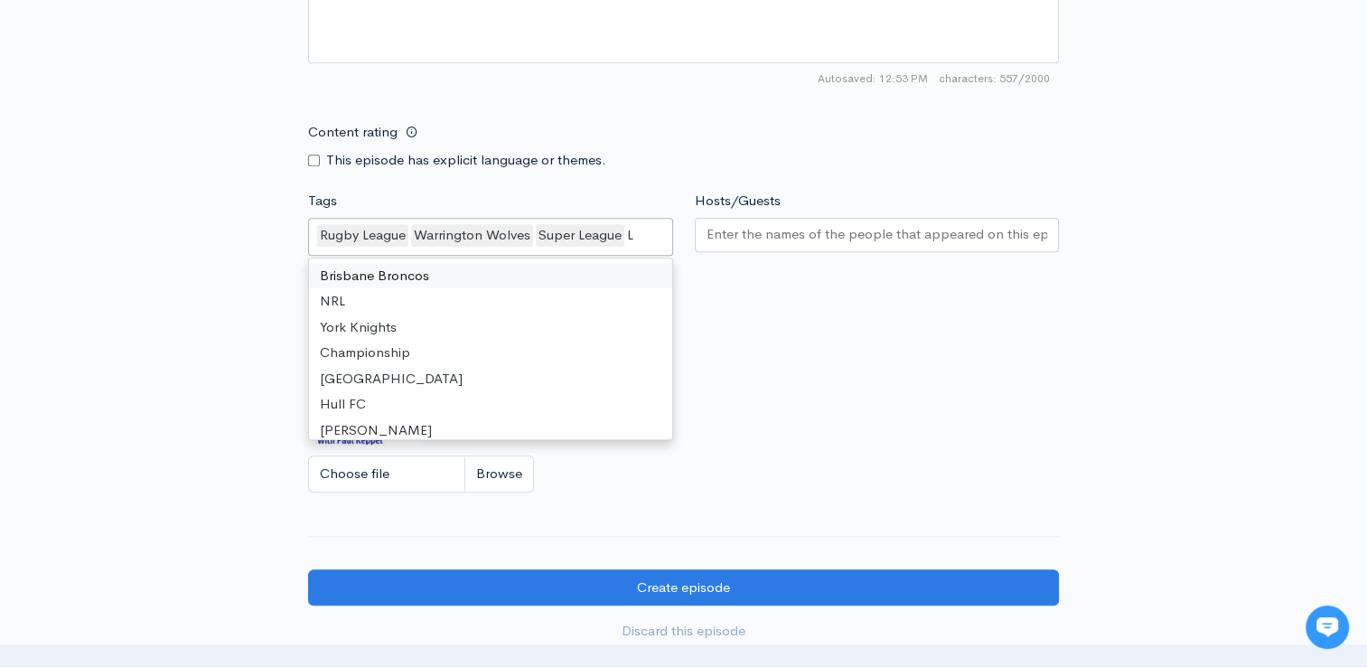
type input "Le"
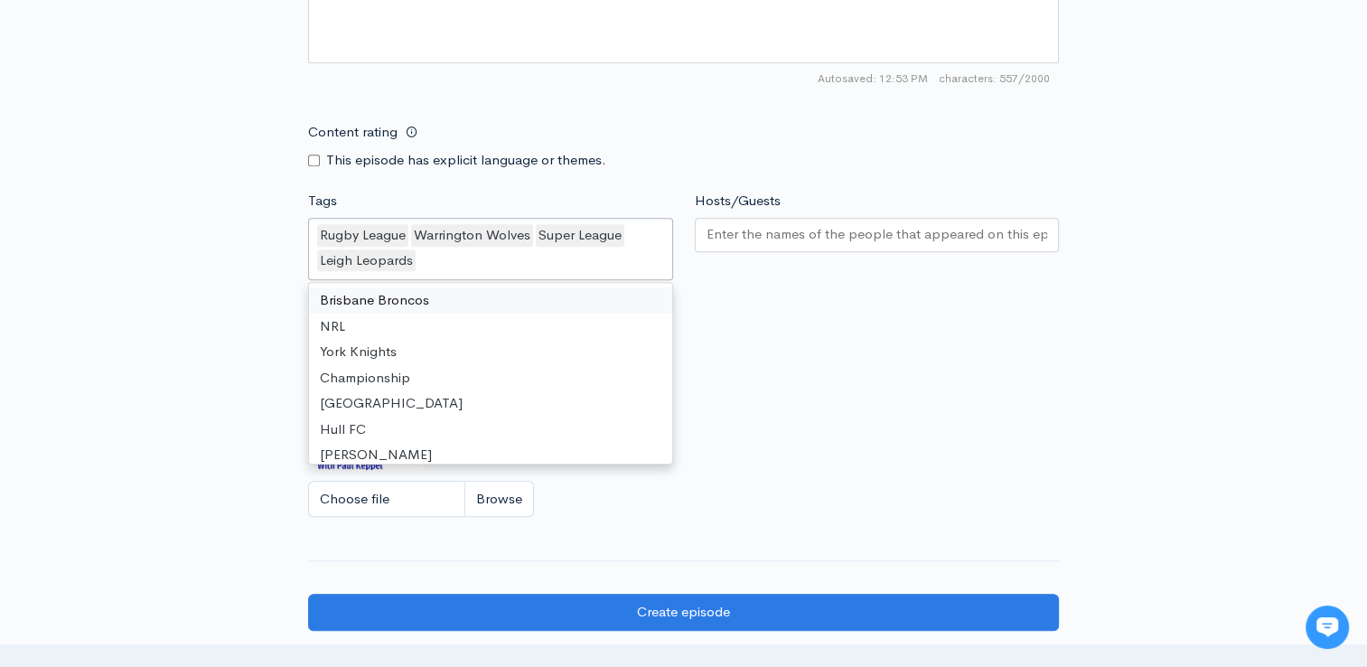
click at [741, 239] on input "Hosts/Guests" at bounding box center [876, 234] width 341 height 21
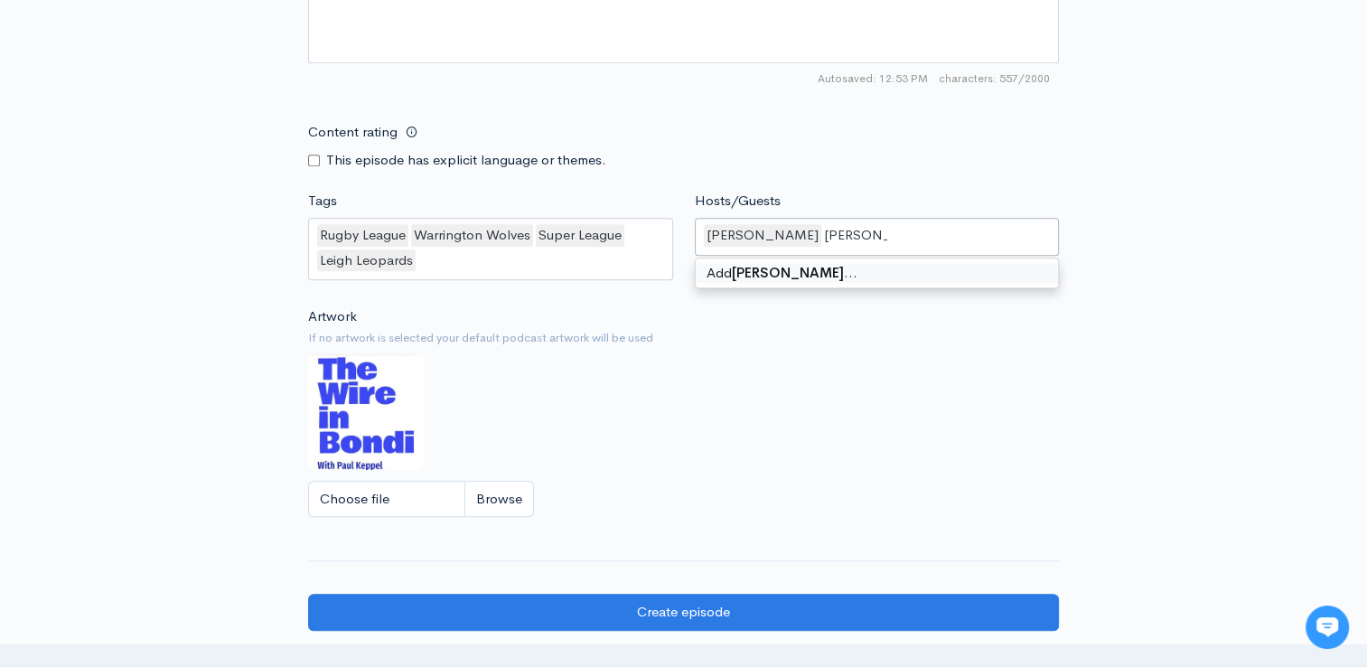
type input "Nick Owen"
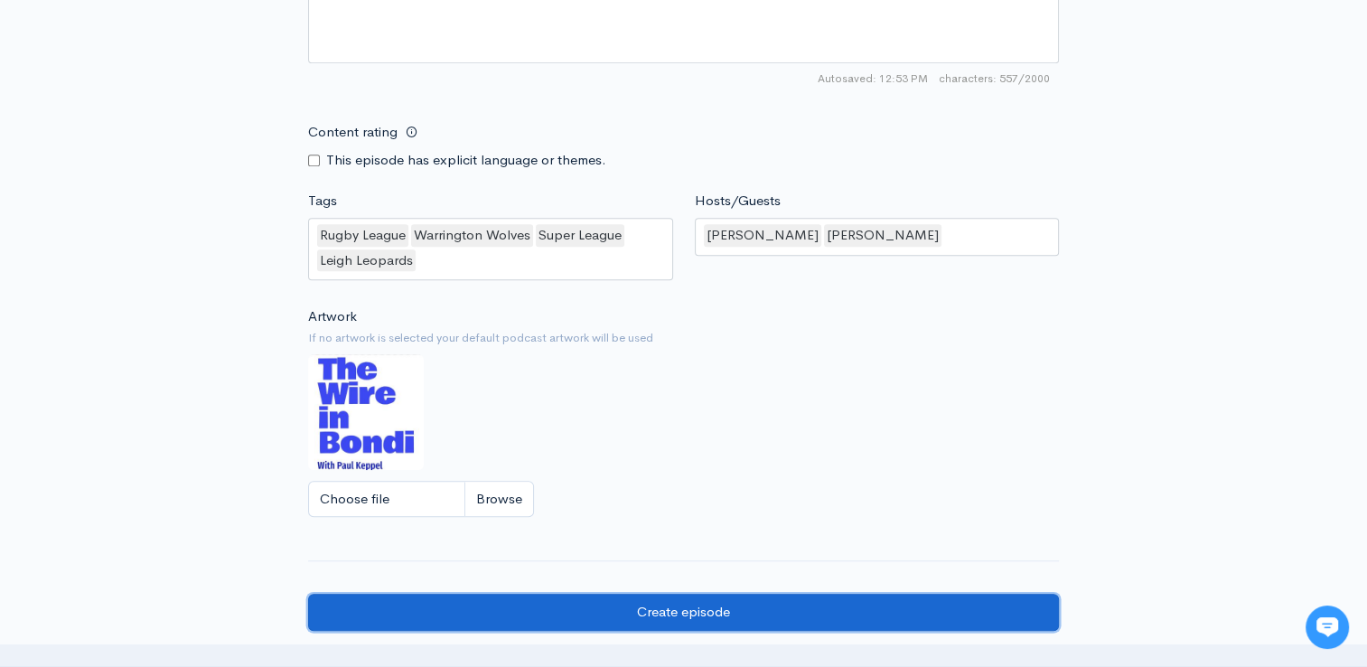
click at [719, 599] on input "Create episode" at bounding box center [683, 612] width 751 height 37
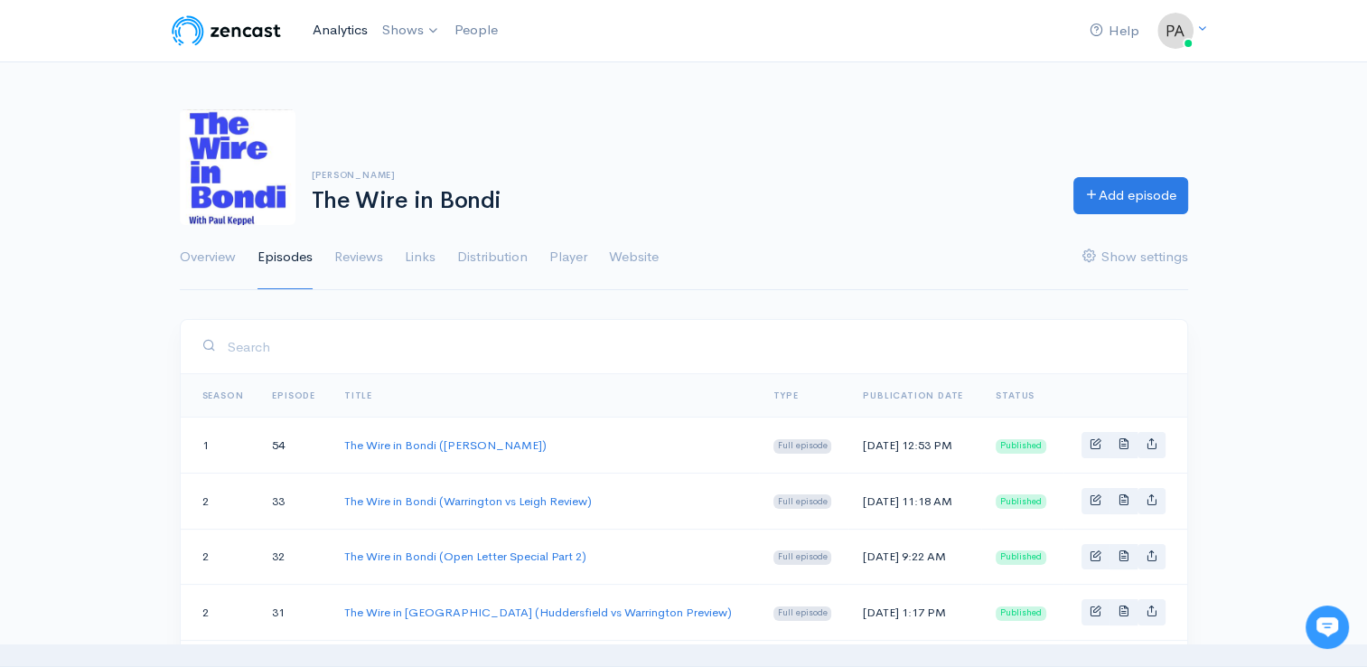
click at [320, 38] on link "Analytics" at bounding box center [340, 30] width 70 height 39
